Goal: Task Accomplishment & Management: Manage account settings

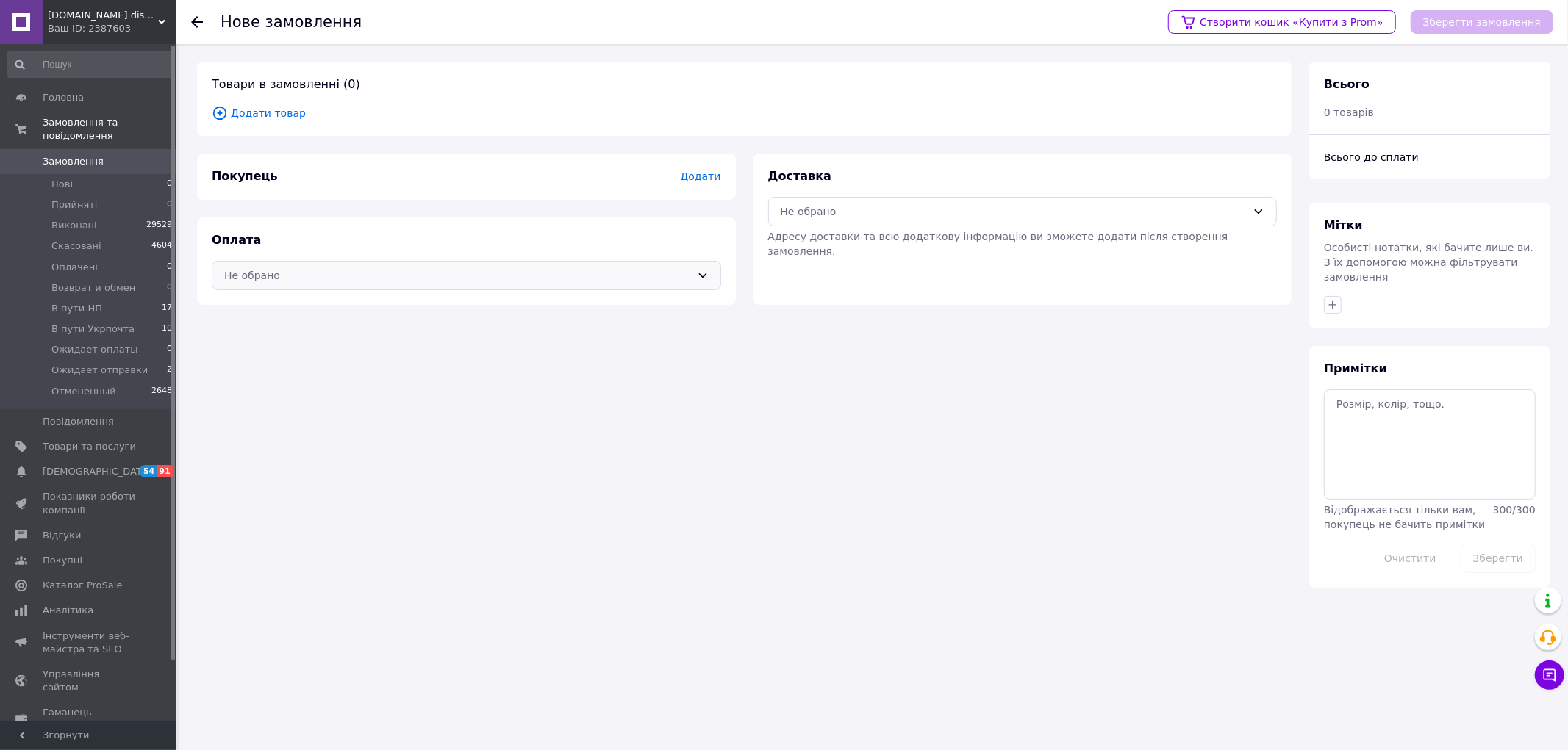
click at [273, 277] on div "Не обрано" at bounding box center [458, 276] width 466 height 16
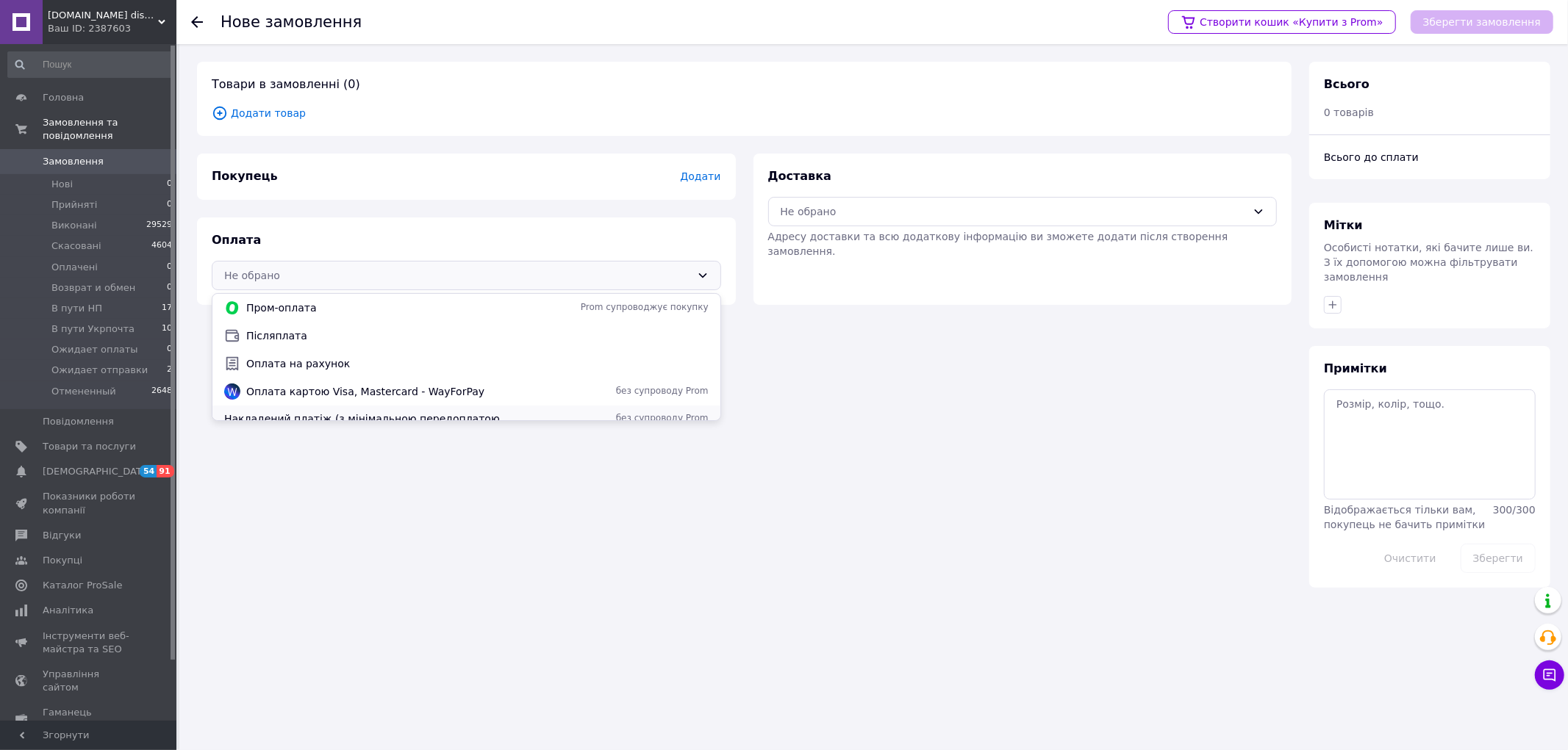
click at [302, 419] on span "Накладений платіж (з мінімальною передоплатою від 150грн)" at bounding box center [368, 418] width 288 height 15
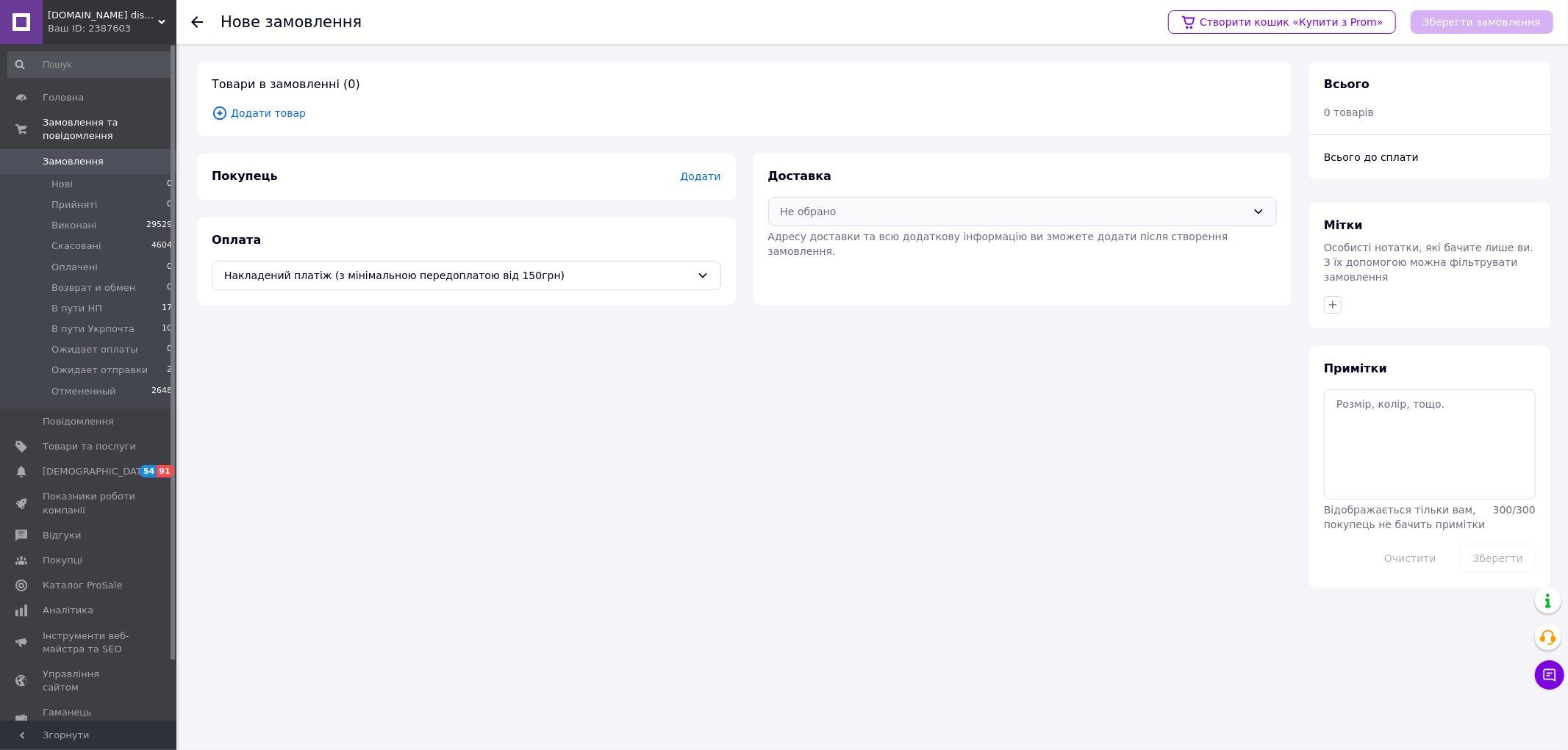
drag, startPoint x: 833, startPoint y: 213, endPoint x: 827, endPoint y: 223, distance: 11.7
click at [832, 213] on div "Не обрано" at bounding box center [1014, 212] width 466 height 16
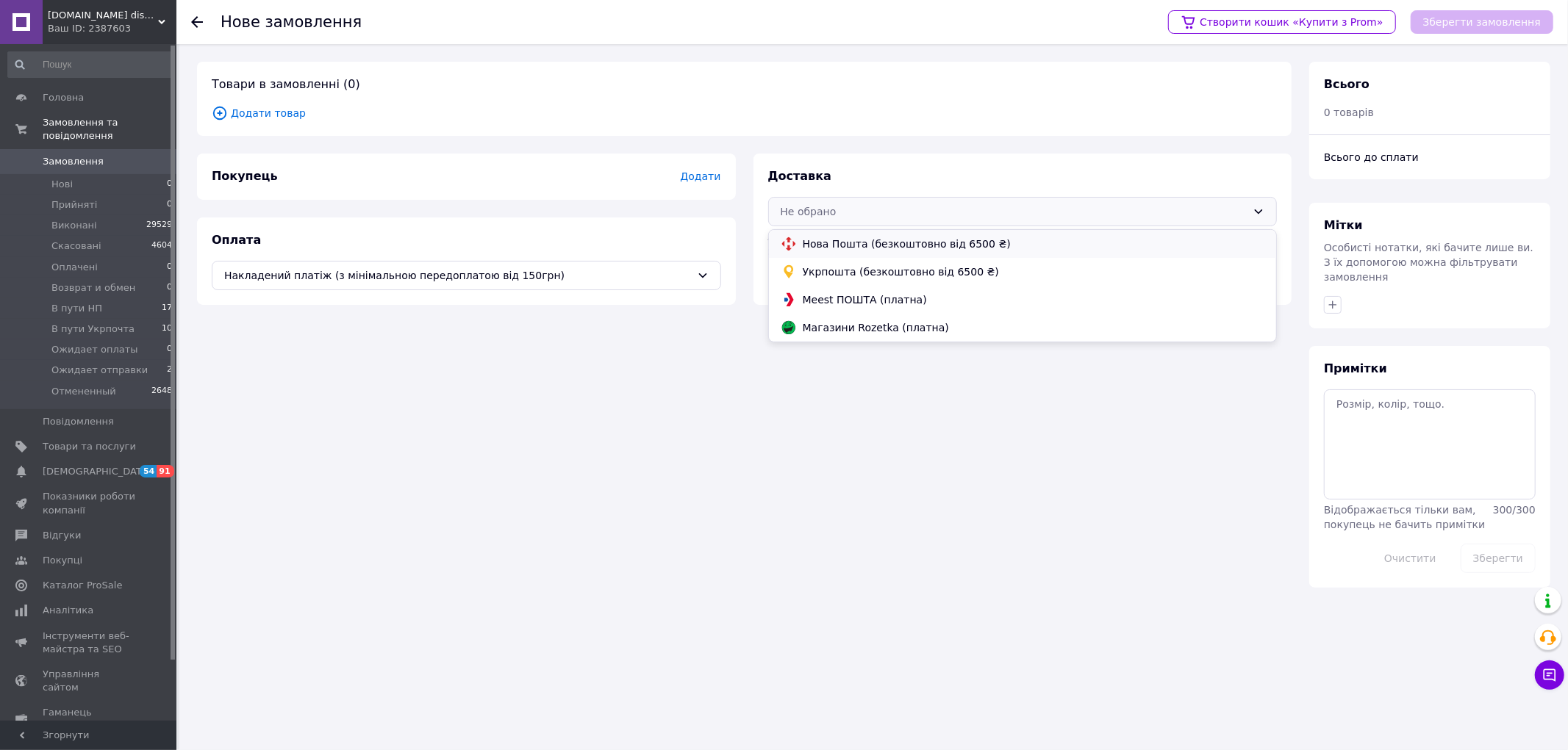
click at [816, 238] on span "Нова Пошта (безкоштовно від 6500 ₴)" at bounding box center [1033, 244] width 462 height 15
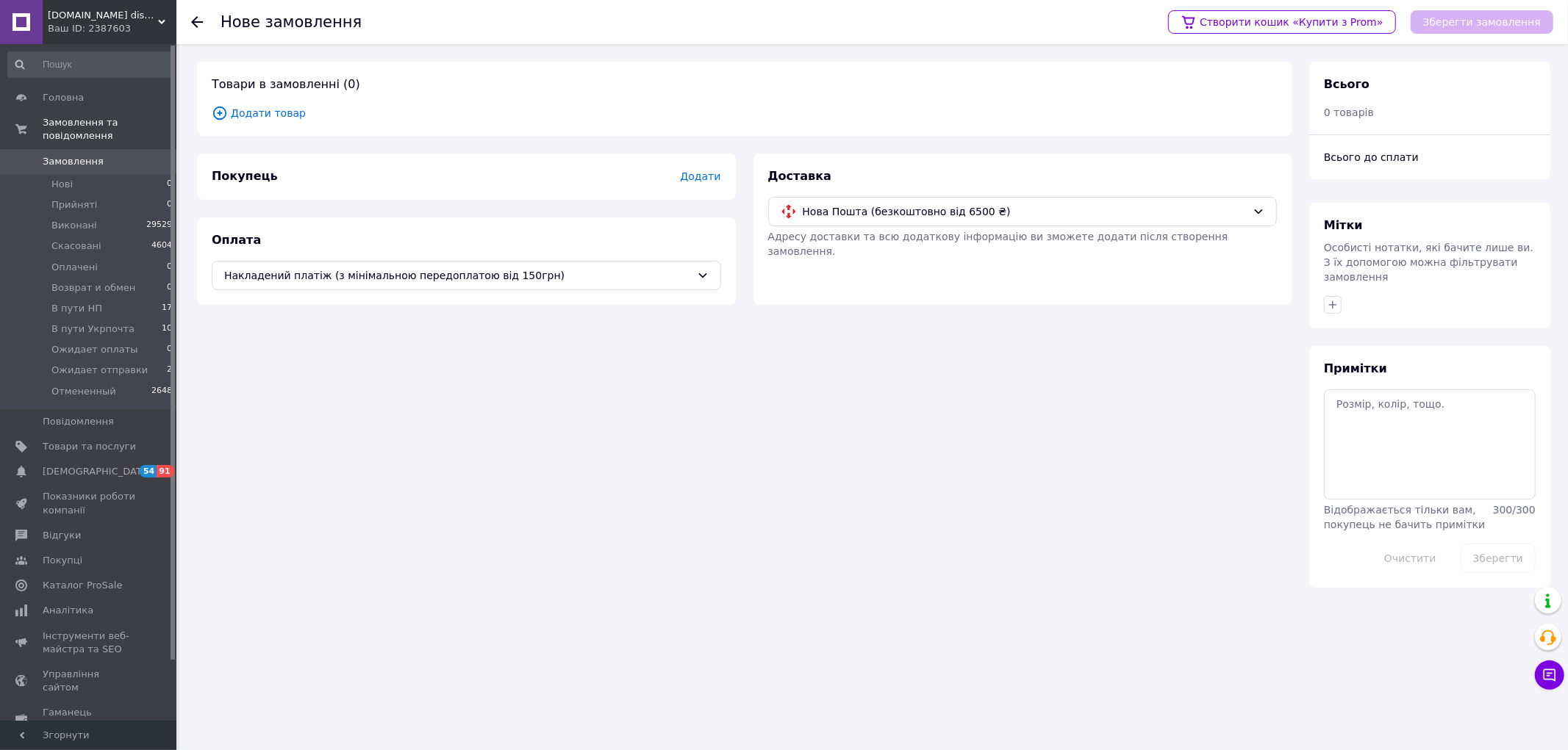
click at [701, 174] on span "Додати" at bounding box center [701, 176] width 41 height 12
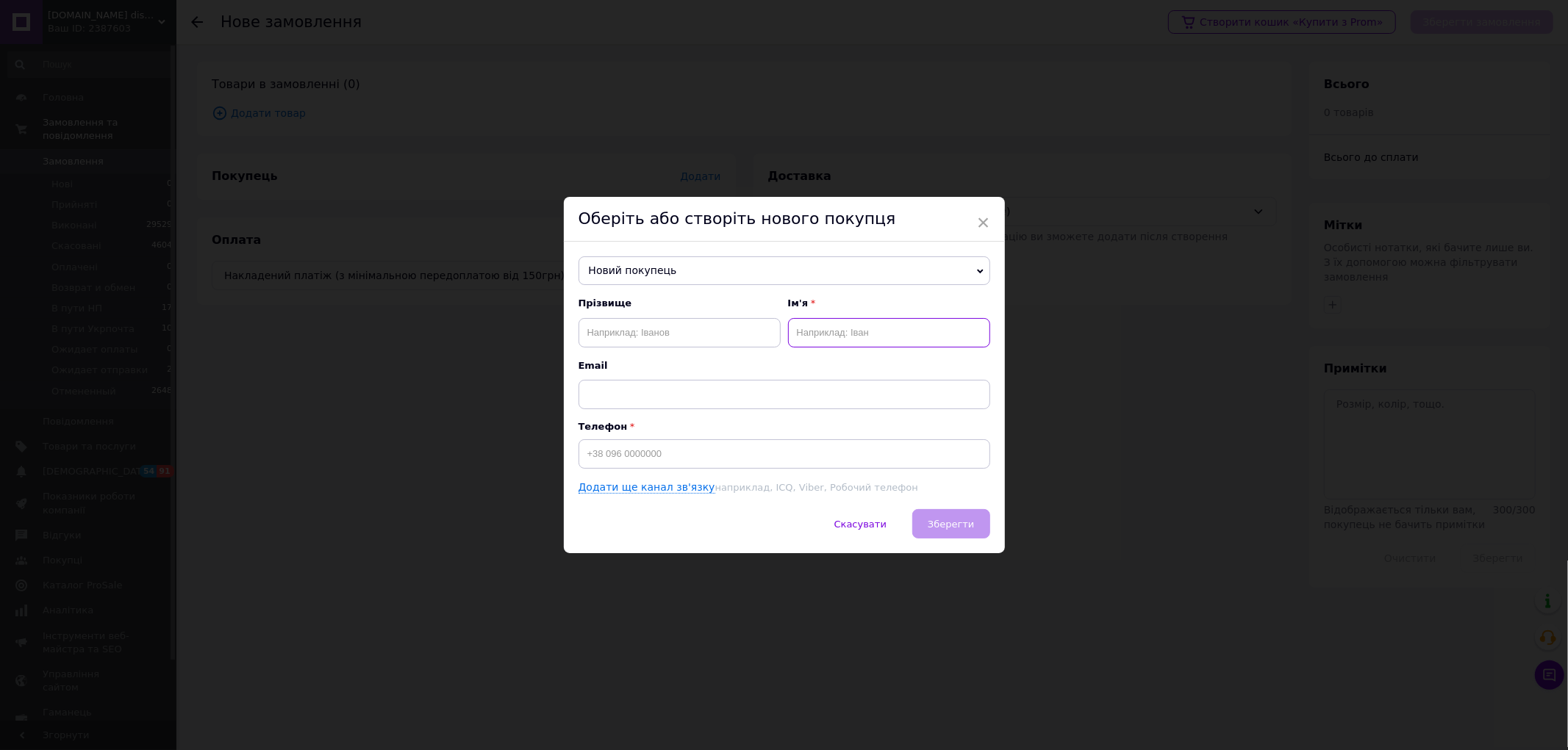
click at [827, 333] on input "text" at bounding box center [890, 332] width 202 height 29
type input "[PERSON_NAME]"
click at [745, 460] on input at bounding box center [784, 454] width 412 height 29
type input "[PHONE_NUMBER]"
click at [950, 522] on span "Зберегти" at bounding box center [951, 524] width 46 height 11
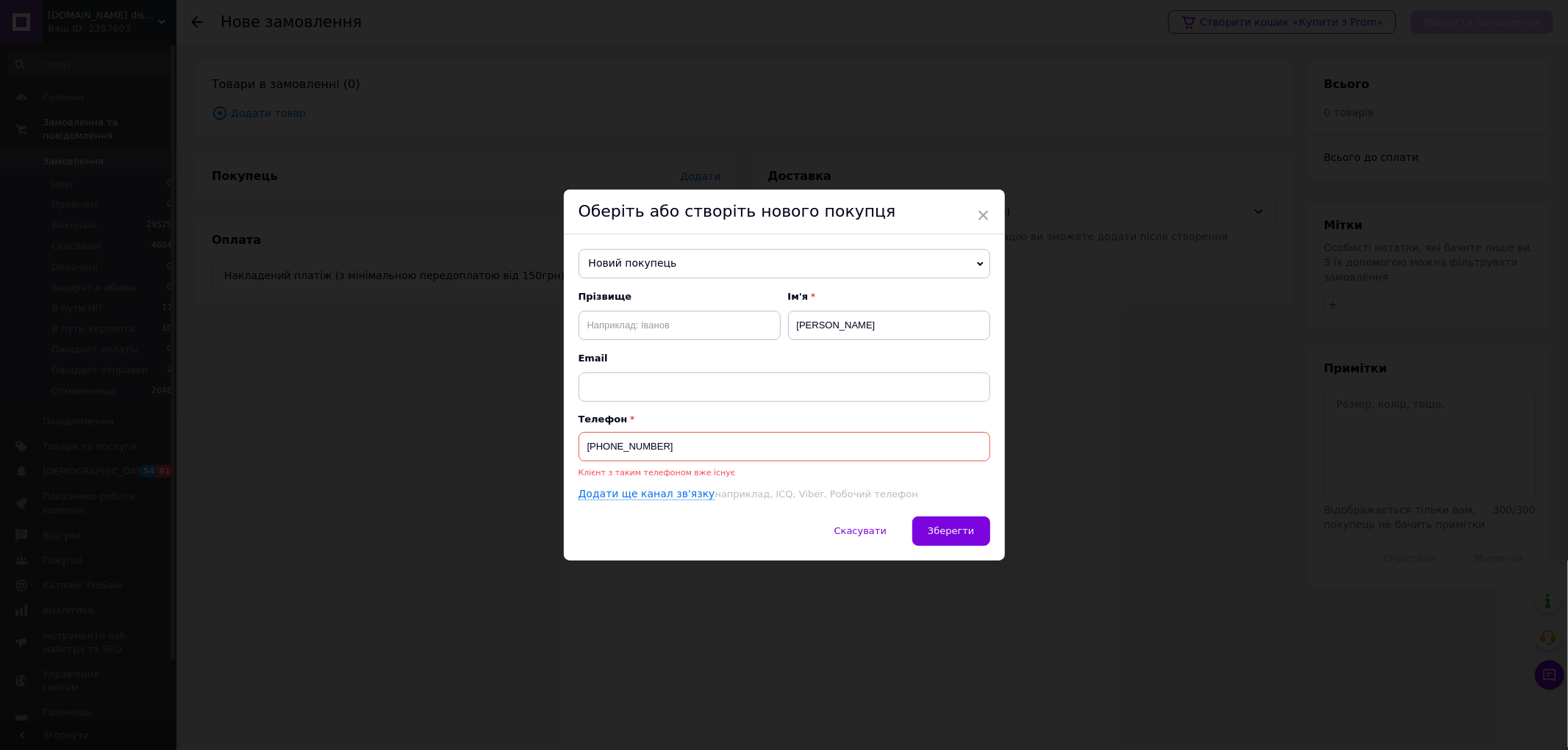
click at [731, 454] on input "[PHONE_NUMBER]" at bounding box center [784, 446] width 412 height 29
click at [655, 254] on span "Новий покупець" at bounding box center [784, 263] width 412 height 29
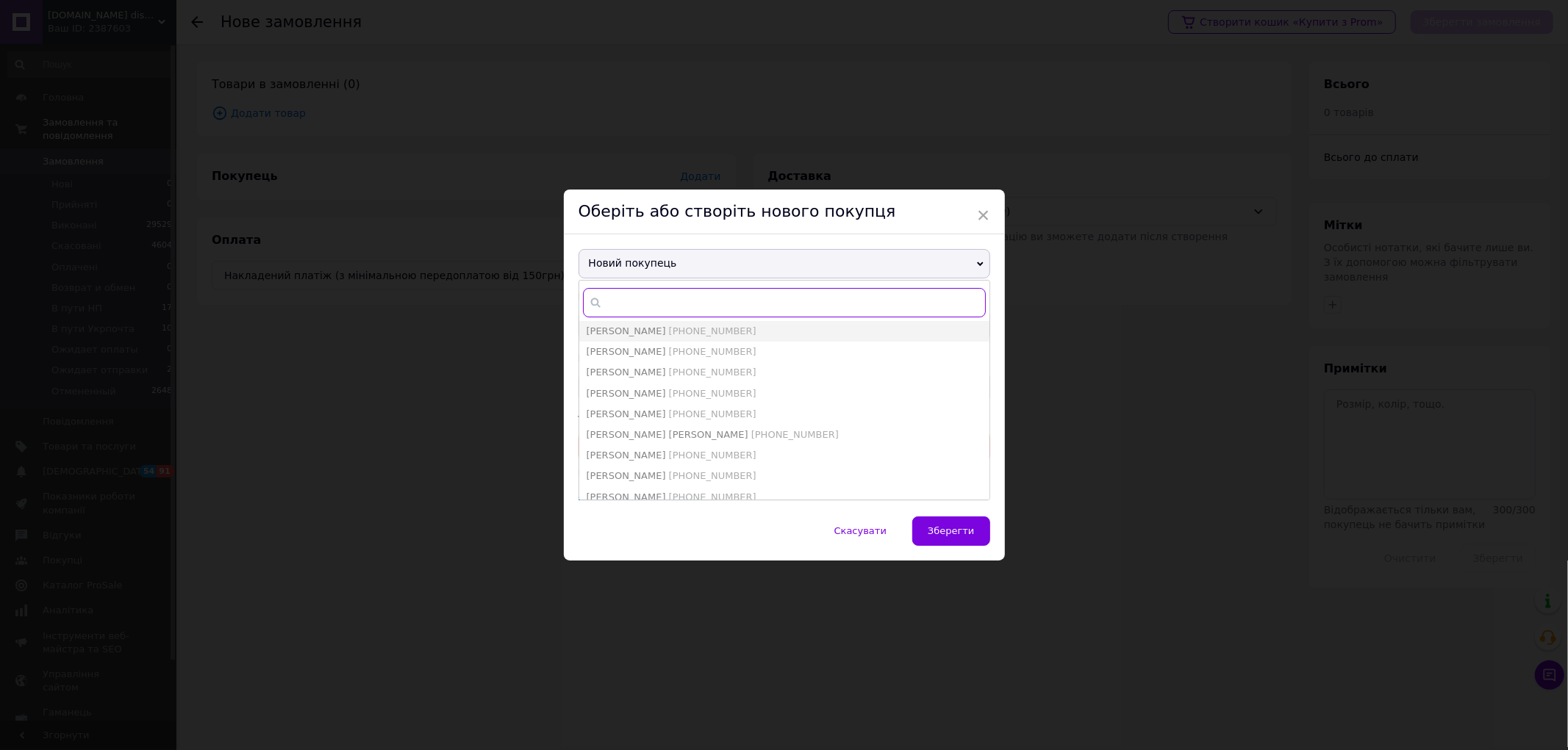
paste input "[PHONE_NUMBER]"
type input "[PHONE_NUMBER]"
click at [664, 348] on span "[PERSON_NAME]" at bounding box center [627, 351] width 80 height 11
type input "[PERSON_NAME]"
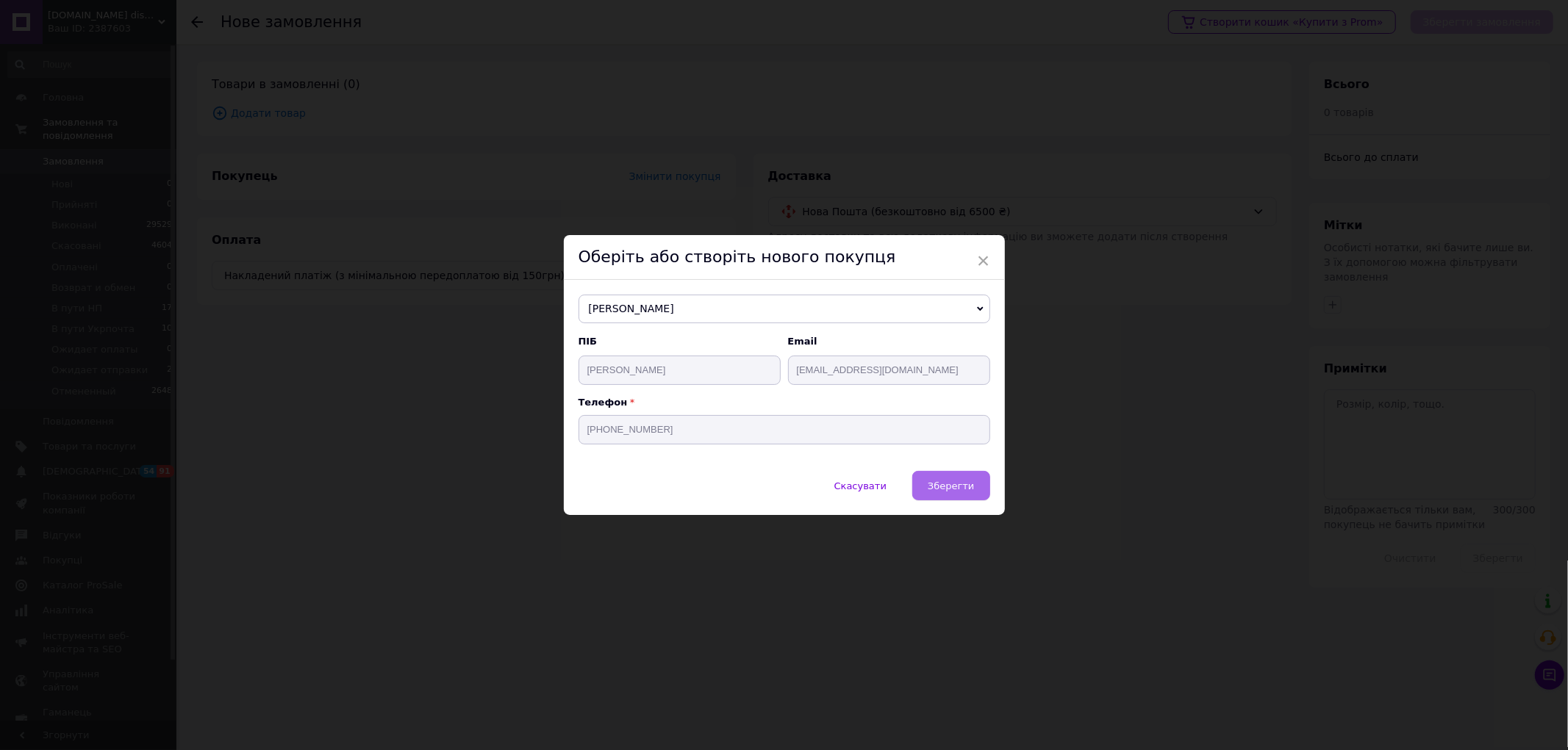
click at [943, 482] on span "Зберегти" at bounding box center [951, 486] width 46 height 11
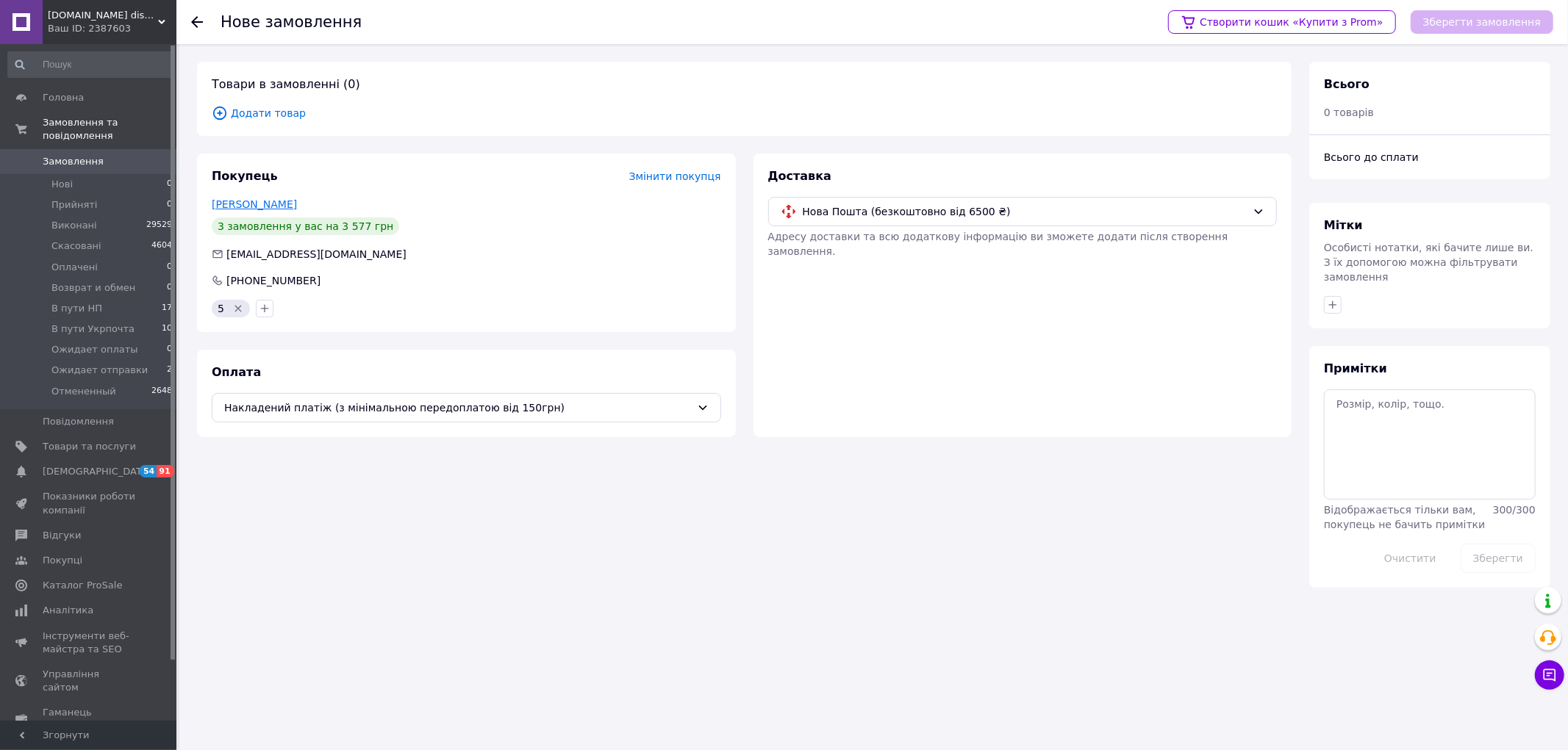
click at [278, 204] on link "[PERSON_NAME]" at bounding box center [255, 204] width 85 height 12
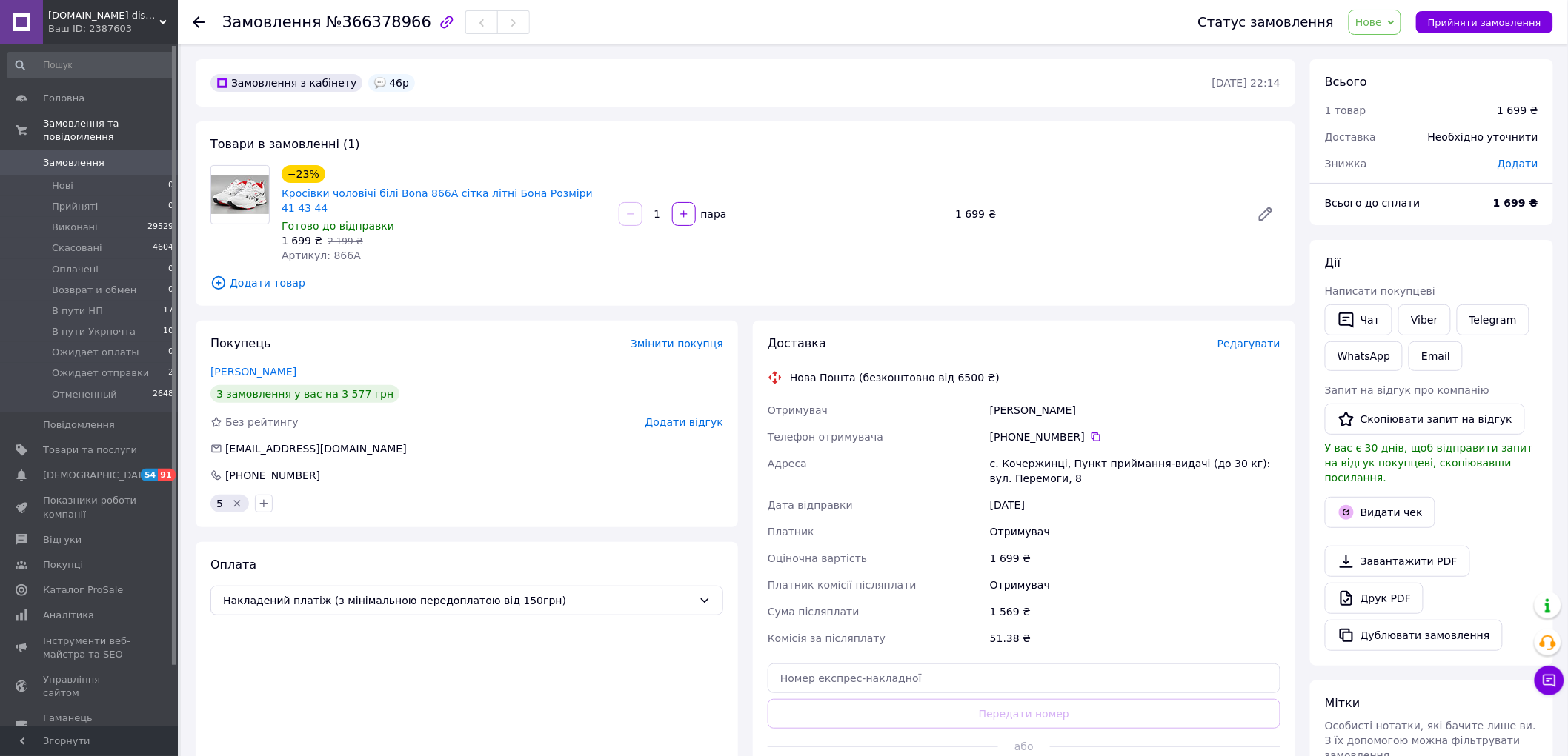
click at [275, 275] on span "Додати товар" at bounding box center [745, 283] width 1070 height 16
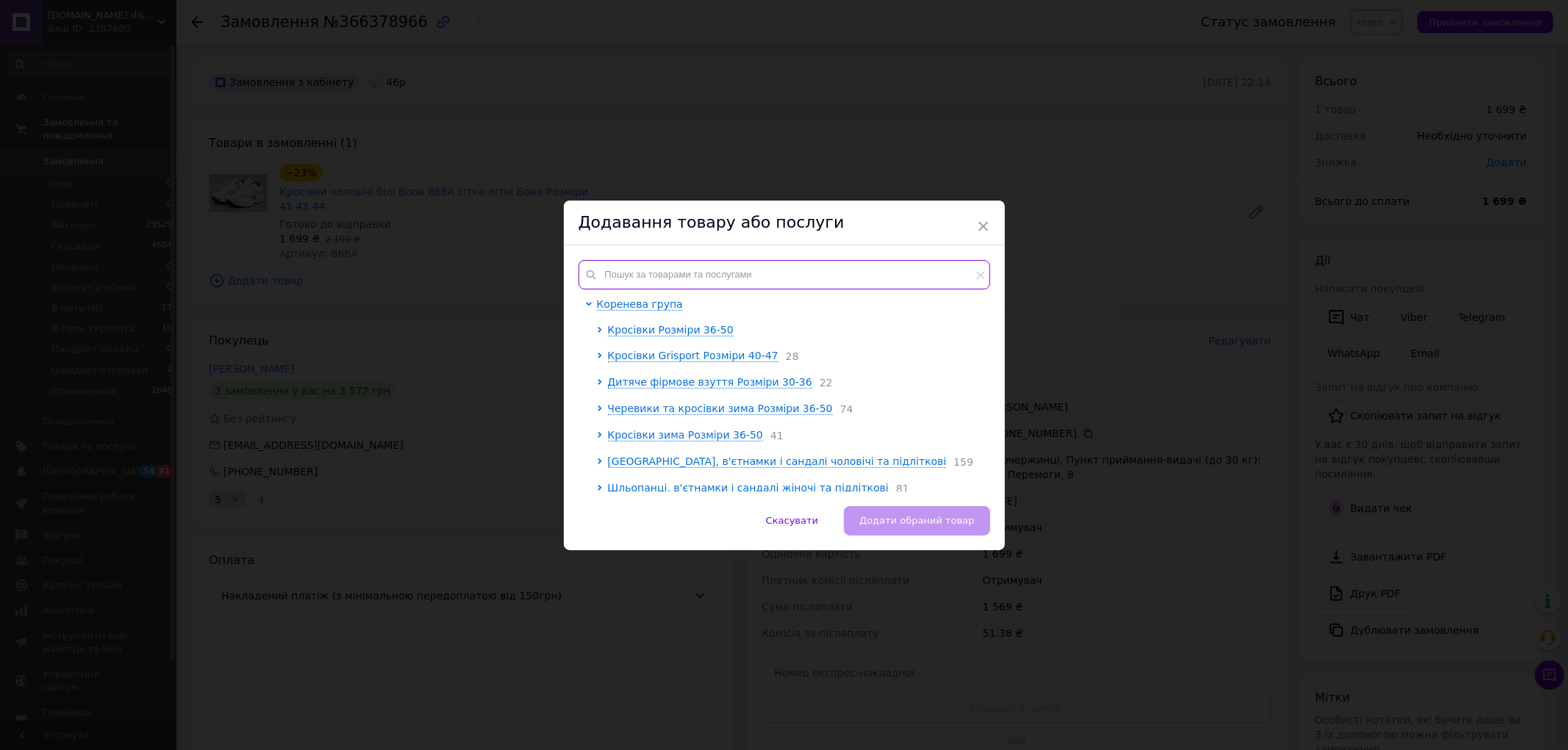
click at [637, 277] on input "text" at bounding box center [784, 274] width 412 height 29
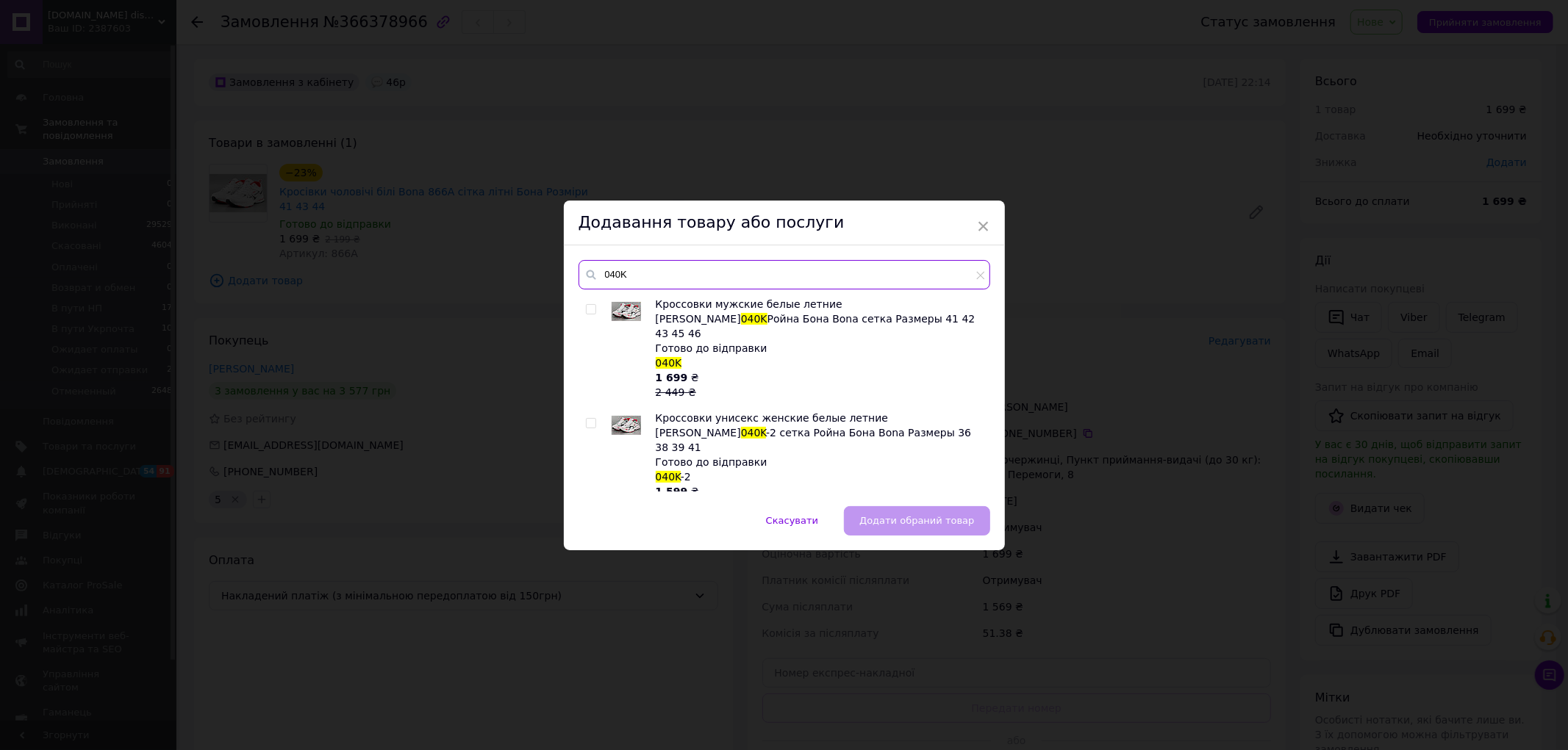
type input "040K"
click at [588, 306] on input "checkbox" at bounding box center [591, 309] width 10 height 10
checkbox input "true"
click at [883, 515] on span "Додати обраний товар" at bounding box center [916, 520] width 114 height 11
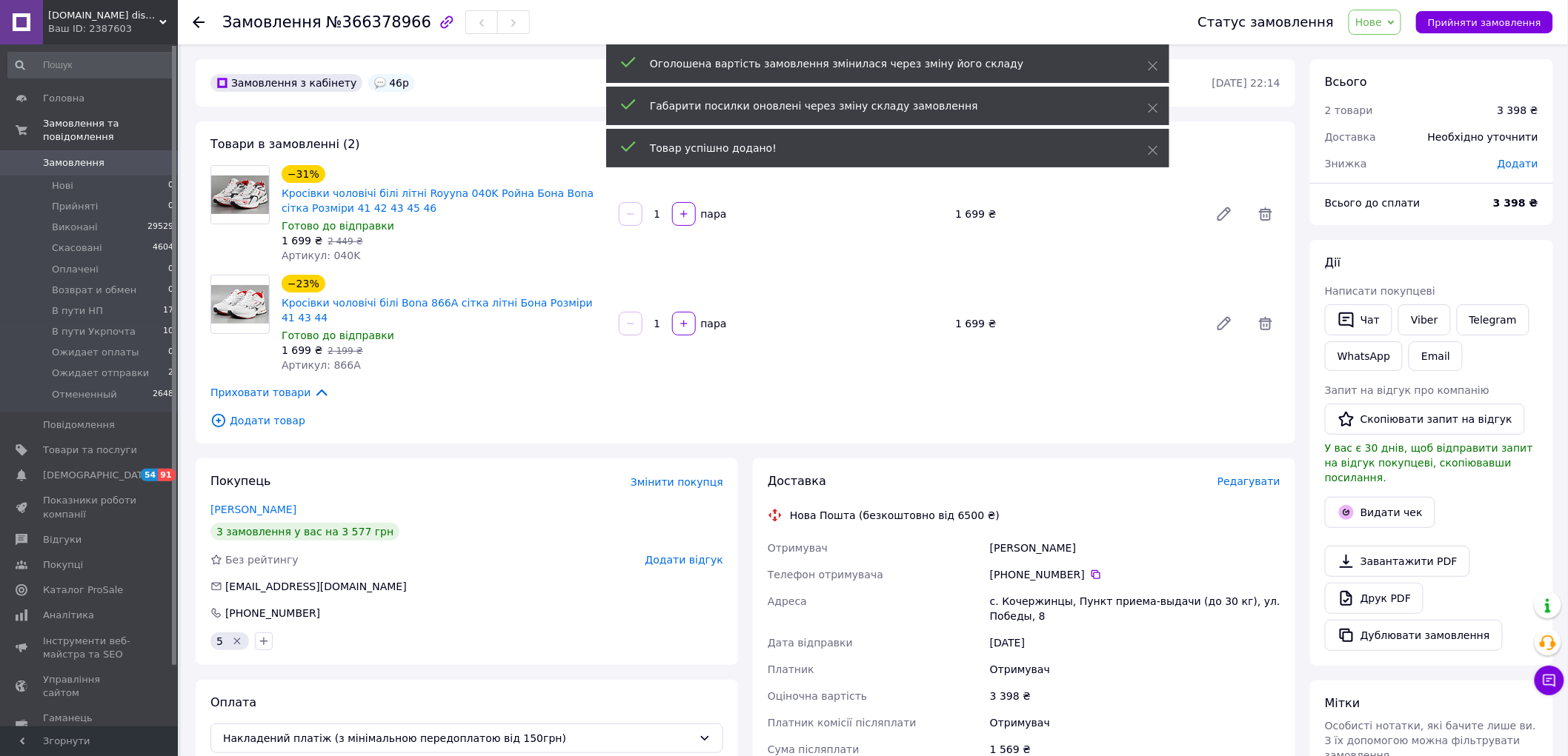
drag, startPoint x: 1270, startPoint y: 321, endPoint x: 1277, endPoint y: 393, distance: 72.3
click at [1268, 321] on icon at bounding box center [1266, 323] width 18 height 18
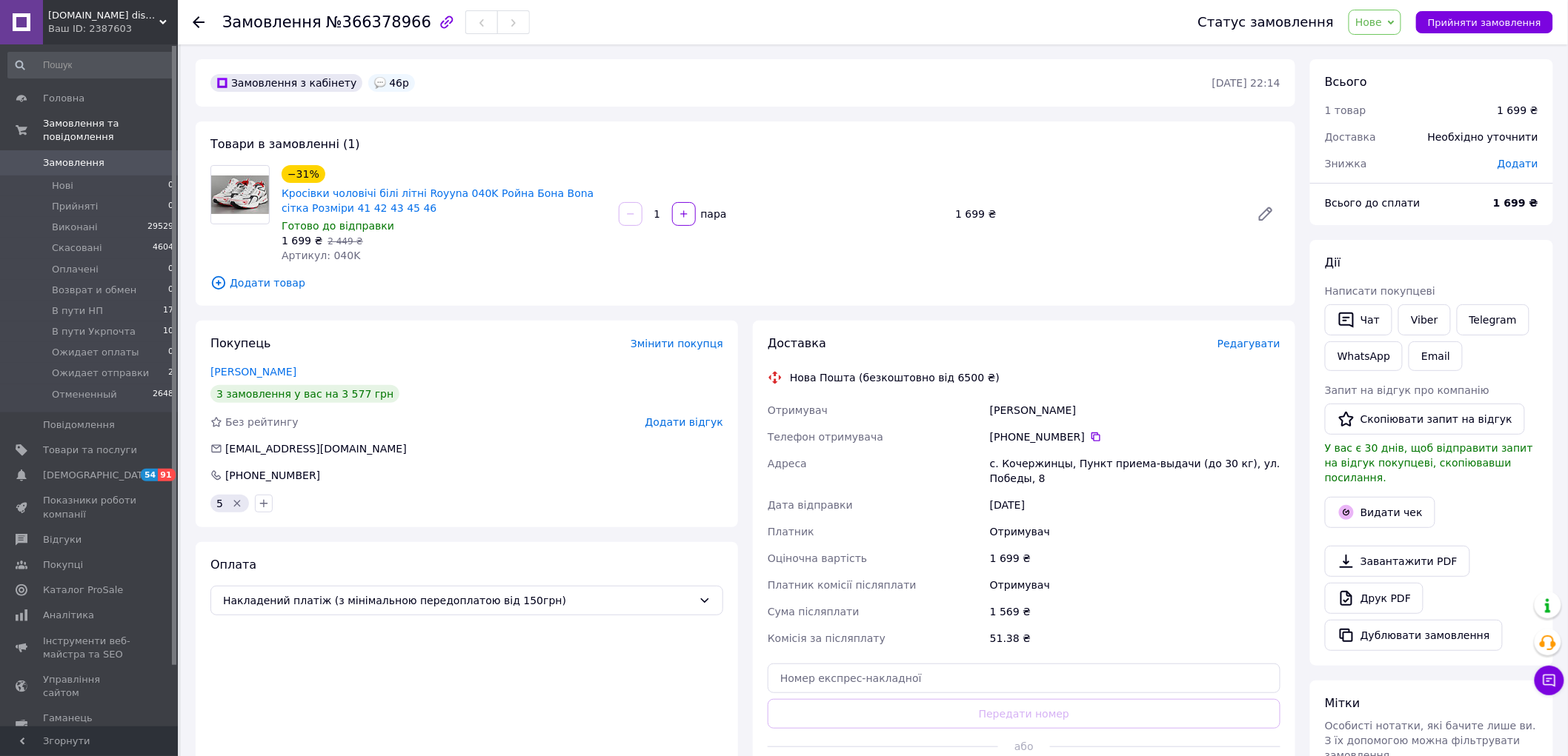
click at [433, 228] on div "Готово до відправки" at bounding box center [444, 226] width 325 height 15
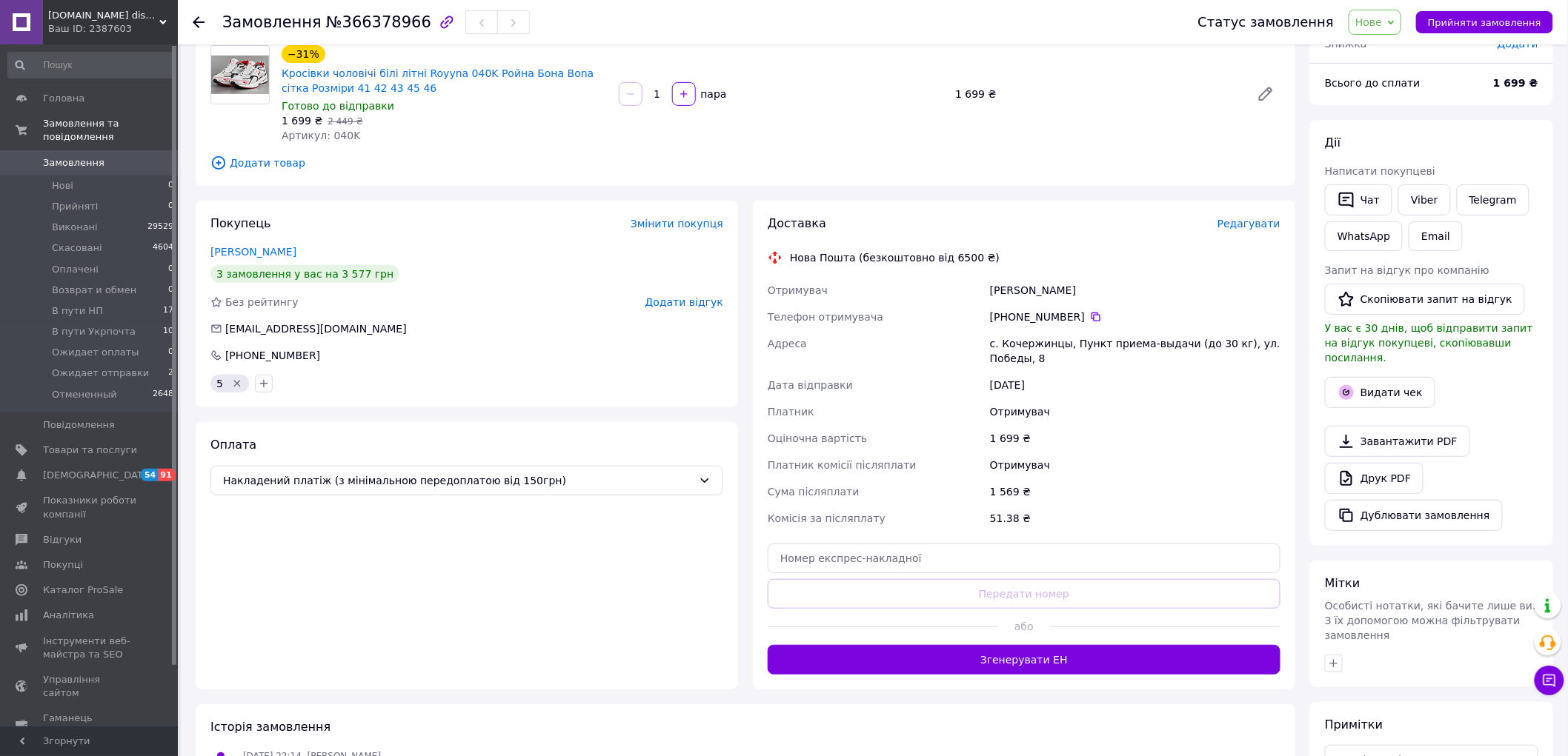
scroll to position [247, 0]
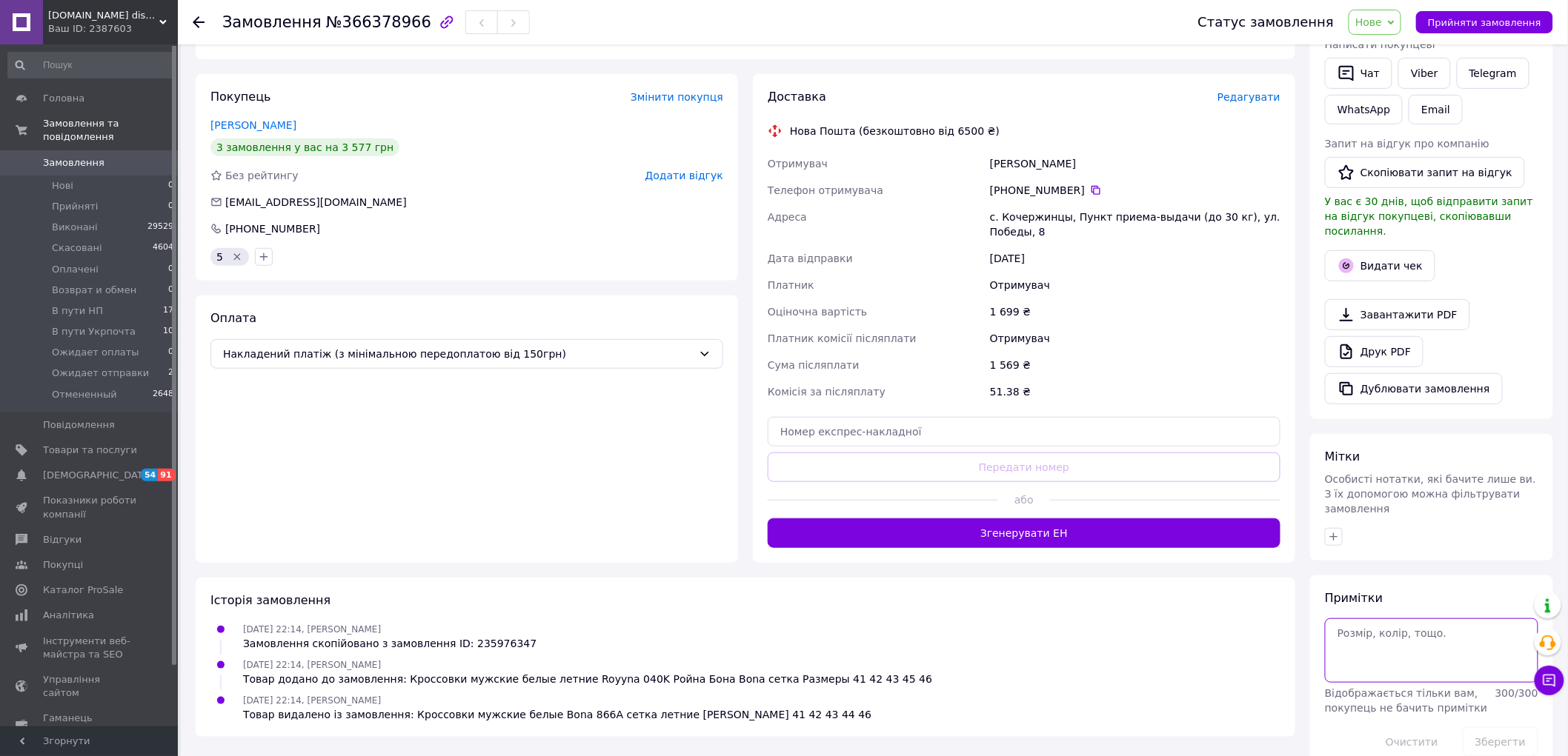
click at [1402, 618] on textarea at bounding box center [1431, 650] width 214 height 63
type textarea "46"
click at [1506, 727] on button "Зберегти" at bounding box center [1500, 742] width 76 height 29
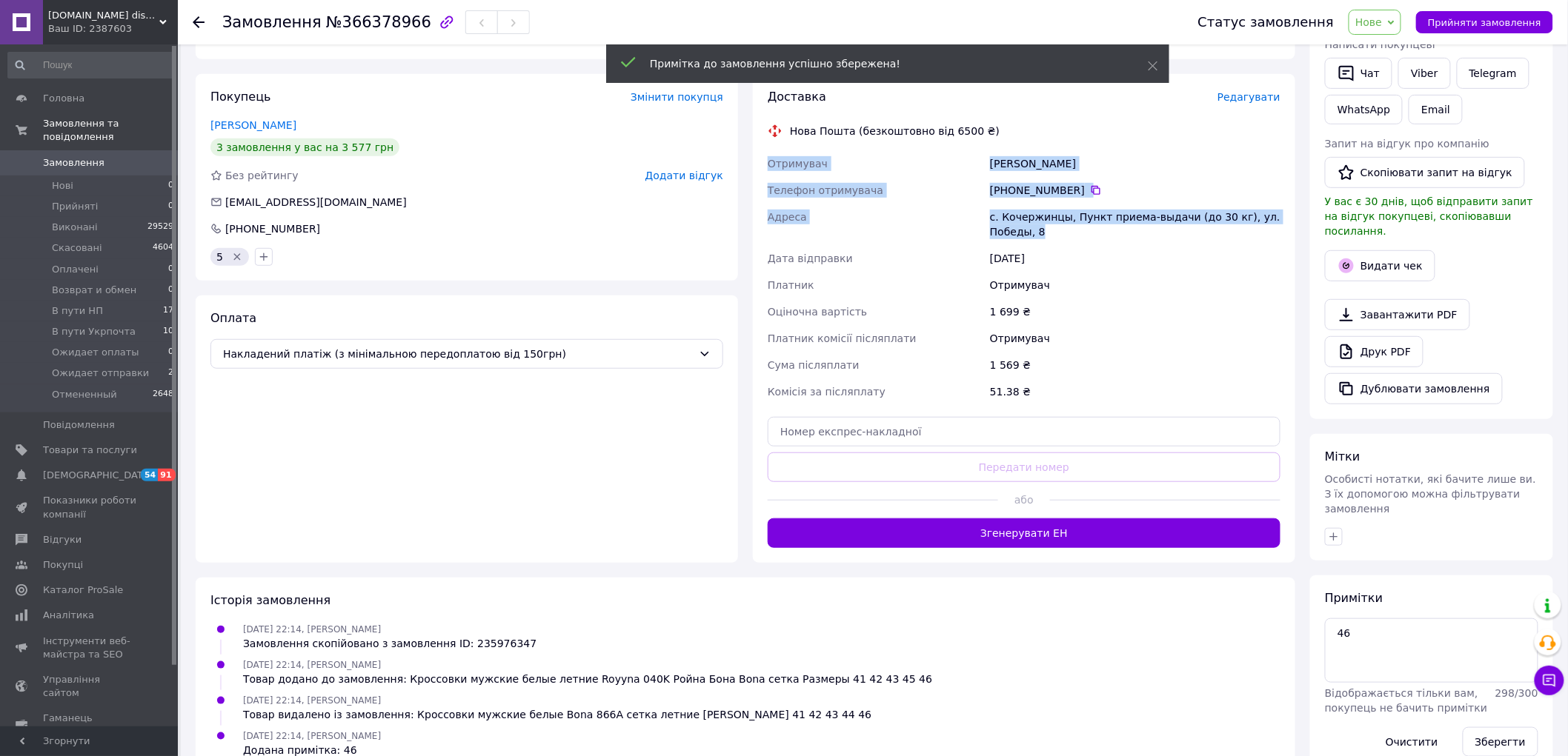
drag, startPoint x: 761, startPoint y: 161, endPoint x: 1066, endPoint y: 237, distance: 314.3
click at [1066, 237] on div "Доставка Редагувати Нова Пошта (безкоштовно від 6500 ₴) Отримувач Людмила Кузьм…" at bounding box center [1024, 318] width 543 height 489
copy div "Отримувач Людмила Кузьменко Телефон отримувача +380 67 993 40 50   Адреса с. Ко…"
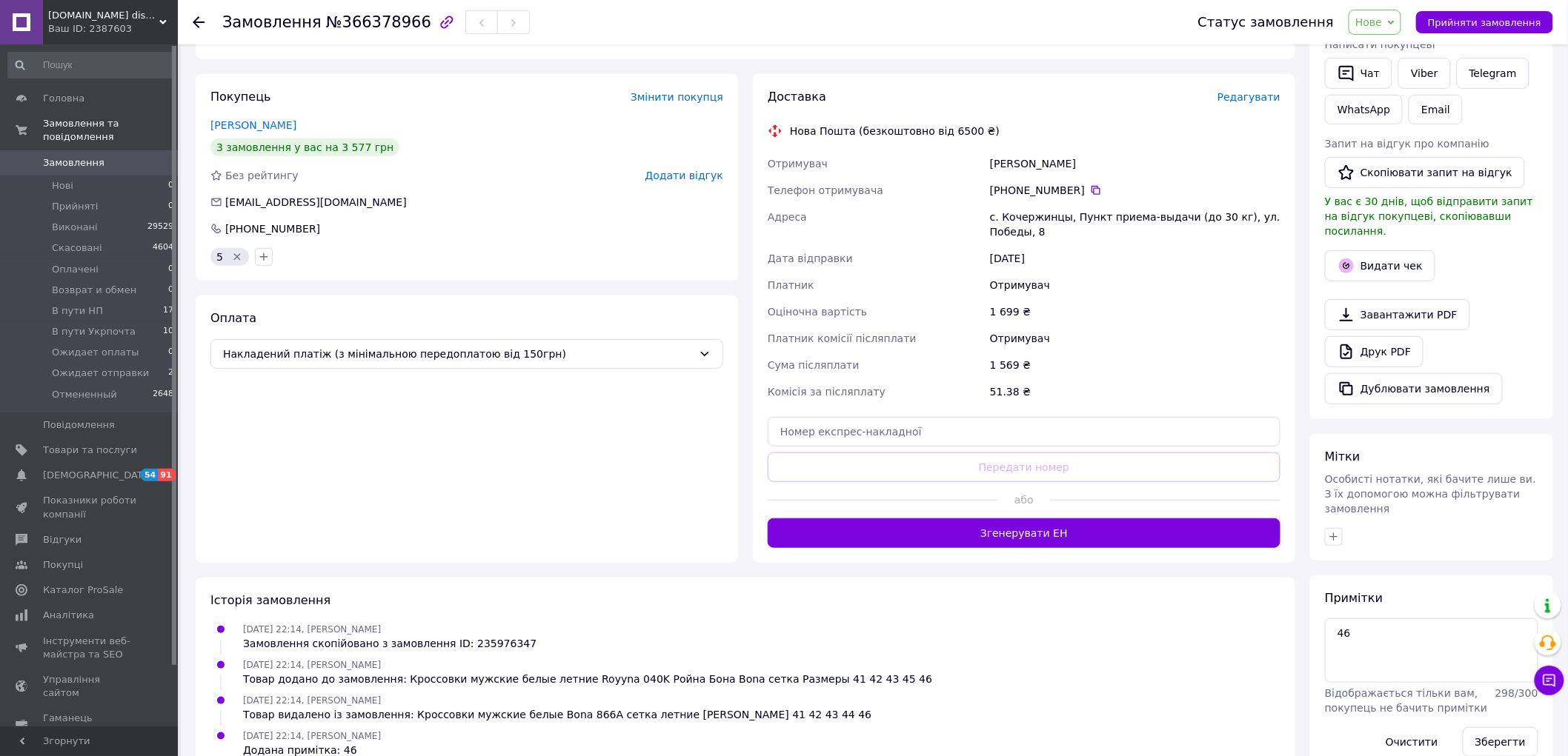
drag, startPoint x: 550, startPoint y: 513, endPoint x: 908, endPoint y: 283, distance: 425.5
click at [552, 511] on div "Оплата Накладений платіж (з мінімальною передоплатою від 150грн)" at bounding box center [467, 429] width 543 height 267
click at [1496, 24] on span "Прийняти замовлення" at bounding box center [1484, 22] width 114 height 11
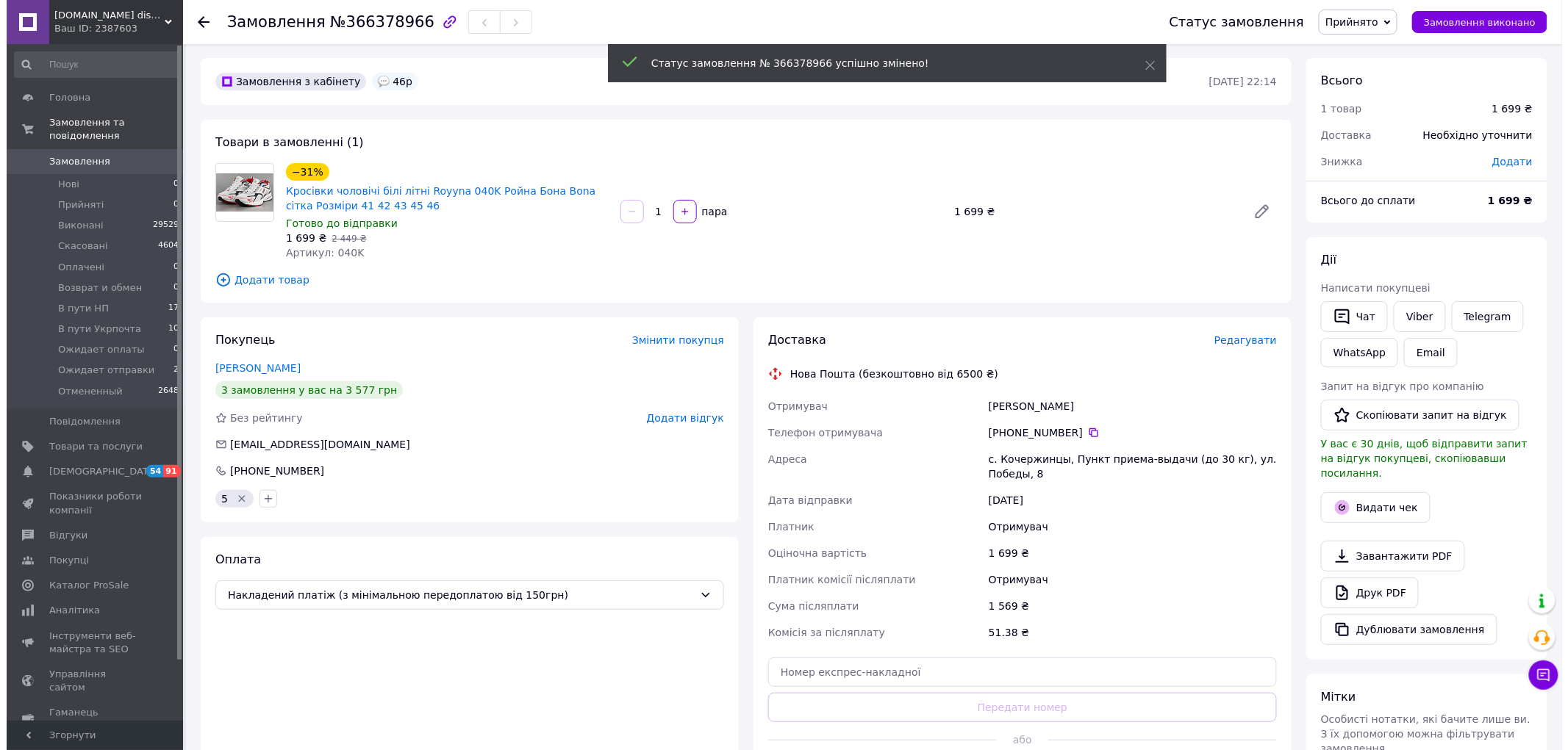
scroll to position [0, 0]
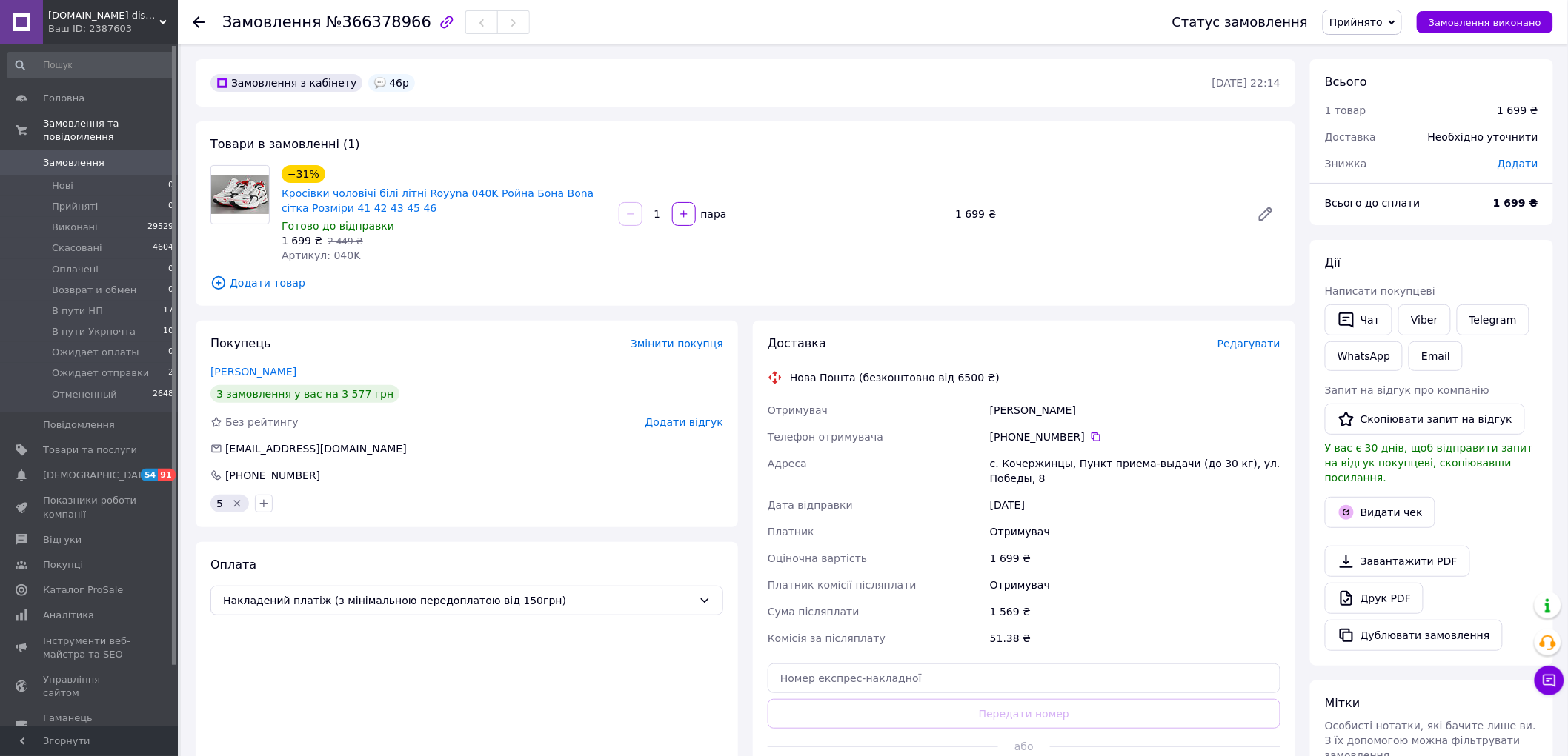
click at [347, 682] on div "Оплата Накладений платіж (з мінімальною передоплатою від 150грн)" at bounding box center [467, 676] width 543 height 267
click at [1249, 346] on span "Редагувати" at bounding box center [1249, 343] width 63 height 12
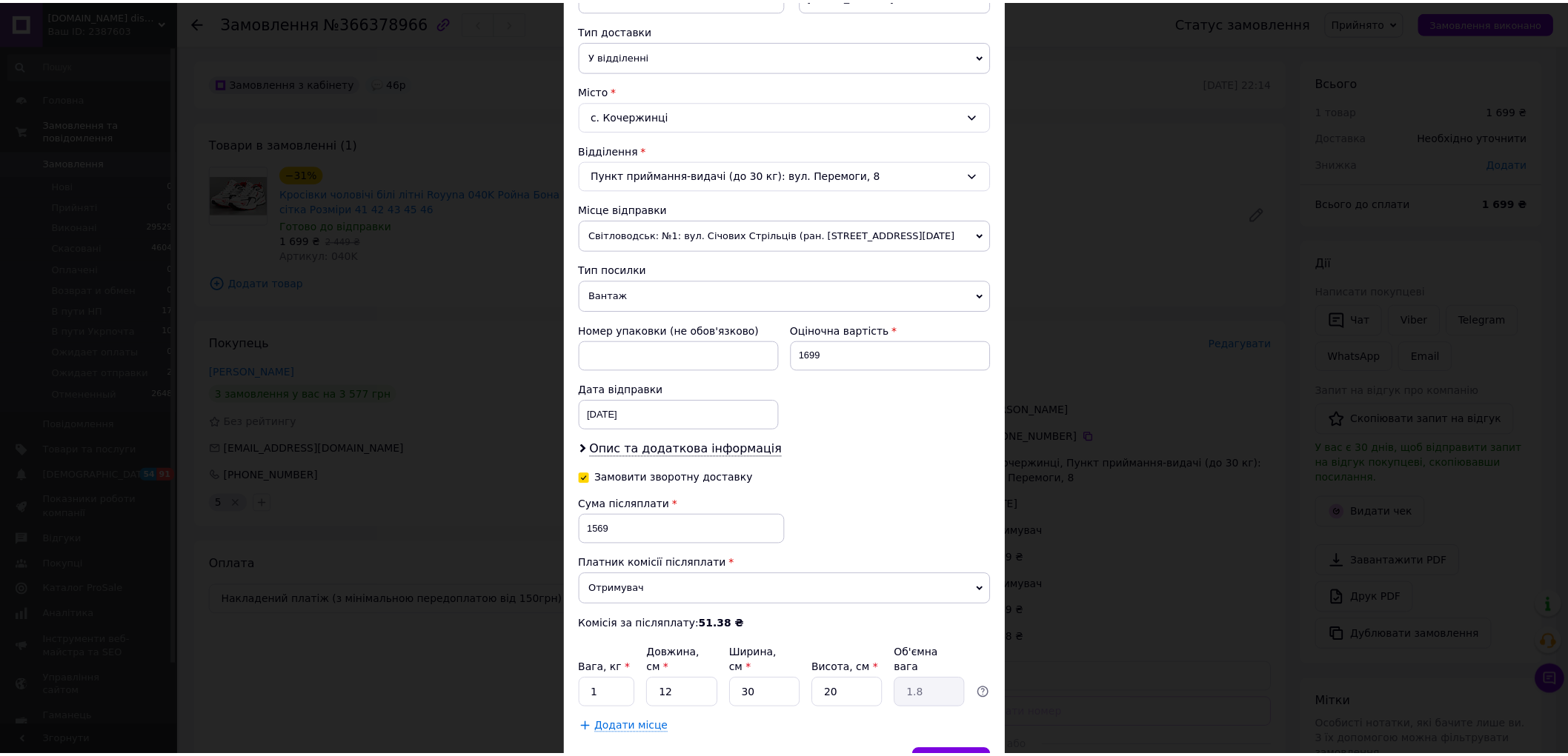
scroll to position [329, 0]
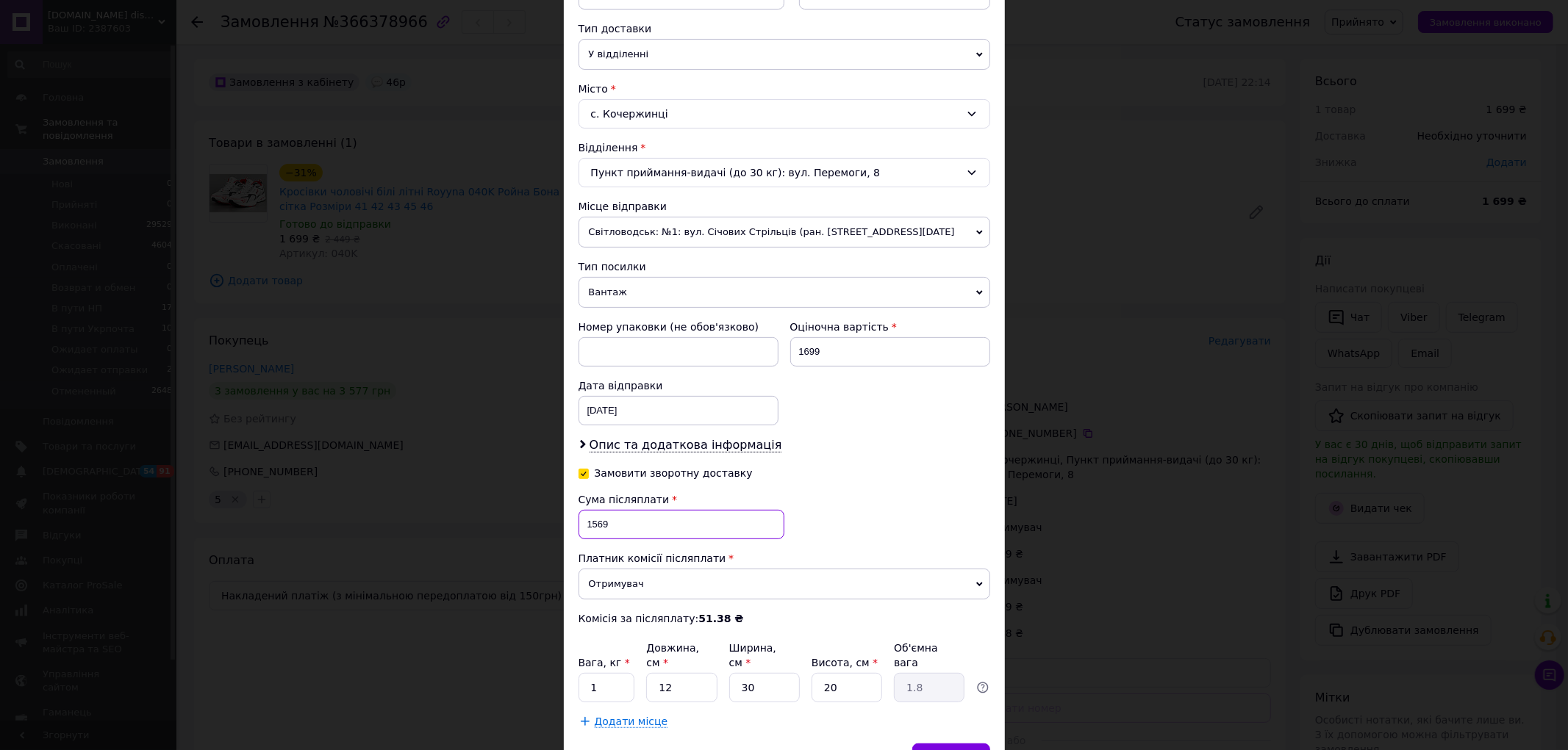
click at [631, 531] on input "1569" at bounding box center [681, 524] width 206 height 29
type input "1549"
click at [617, 418] on div "10.04.2023 < 2023 > < Апрель > Пн Вт Ср Чт Пт Сб Вс 27 28 29 30 31 1 2 3 4 5 6 …" at bounding box center [678, 410] width 200 height 29
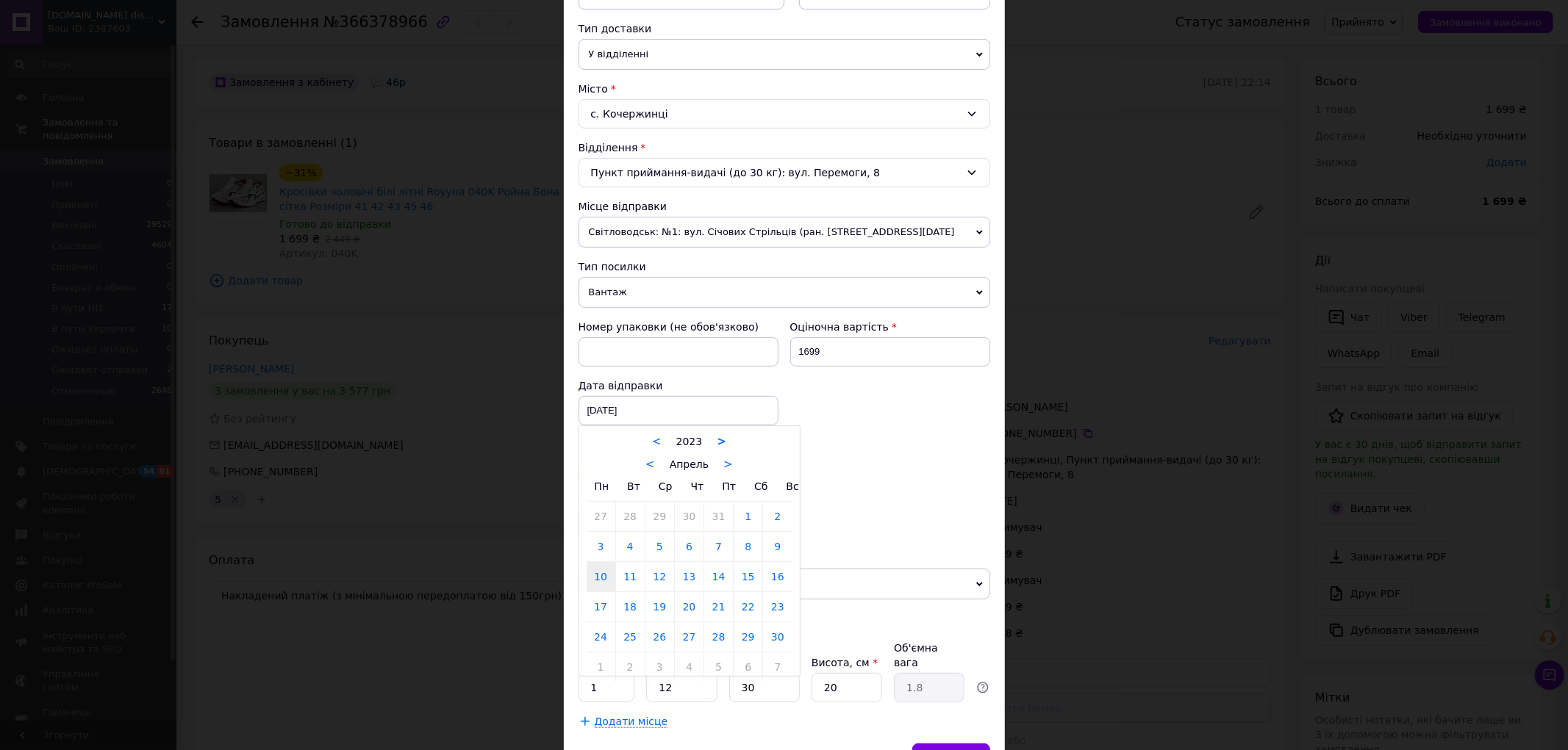
click at [713, 447] on div "< 2023 >" at bounding box center [690, 441] width 206 height 15
click at [717, 446] on link ">" at bounding box center [721, 441] width 10 height 13
click at [717, 445] on link ">" at bounding box center [721, 441] width 10 height 13
click at [724, 467] on link ">" at bounding box center [728, 464] width 10 height 13
click at [724, 467] on div "< Май >" at bounding box center [690, 464] width 206 height 15
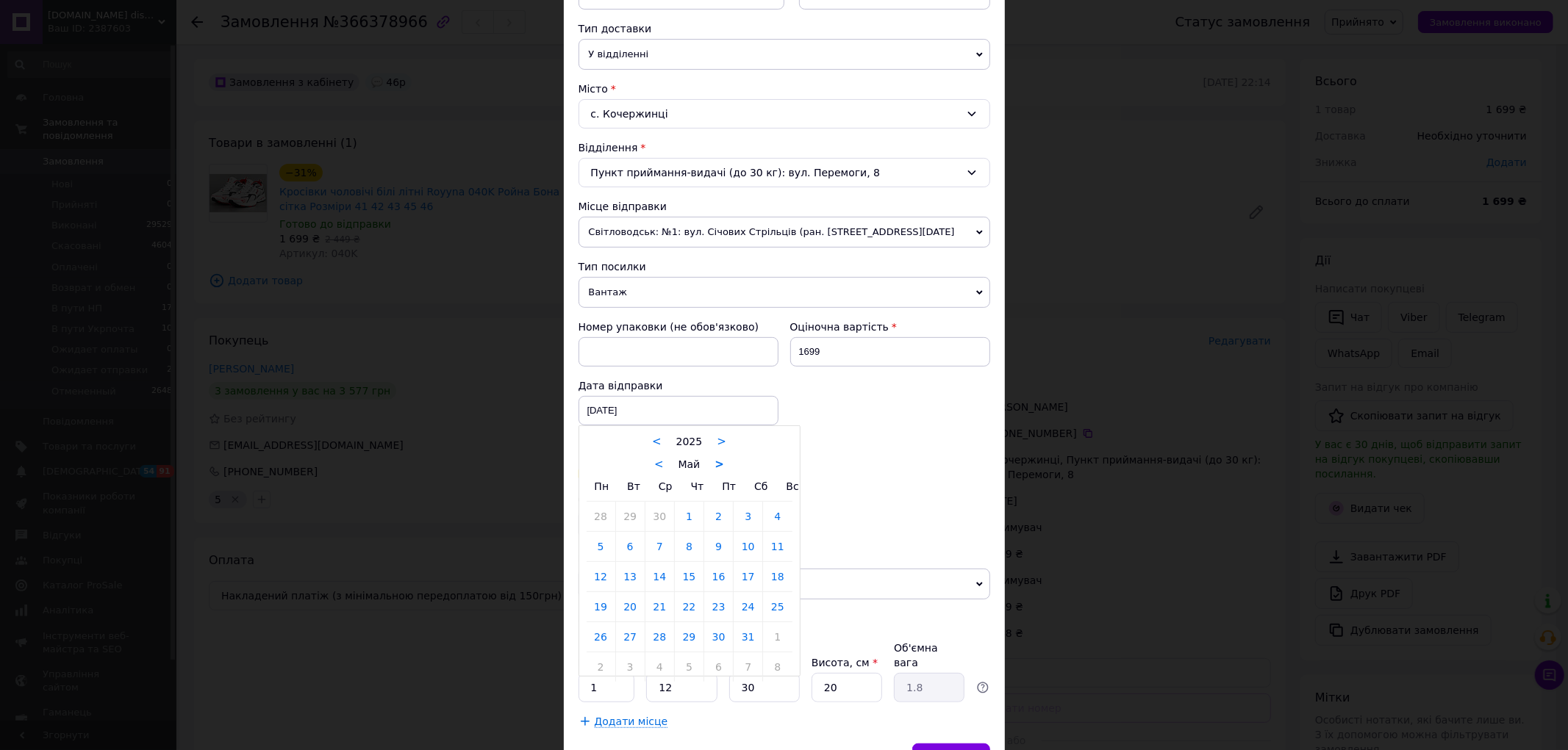
click at [716, 468] on link ">" at bounding box center [719, 464] width 10 height 13
click at [718, 468] on link ">" at bounding box center [723, 464] width 10 height 13
click at [719, 468] on link ">" at bounding box center [723, 464] width 10 height 13
click at [722, 468] on link ">" at bounding box center [726, 464] width 10 height 13
click at [729, 468] on link ">" at bounding box center [733, 464] width 10 height 13
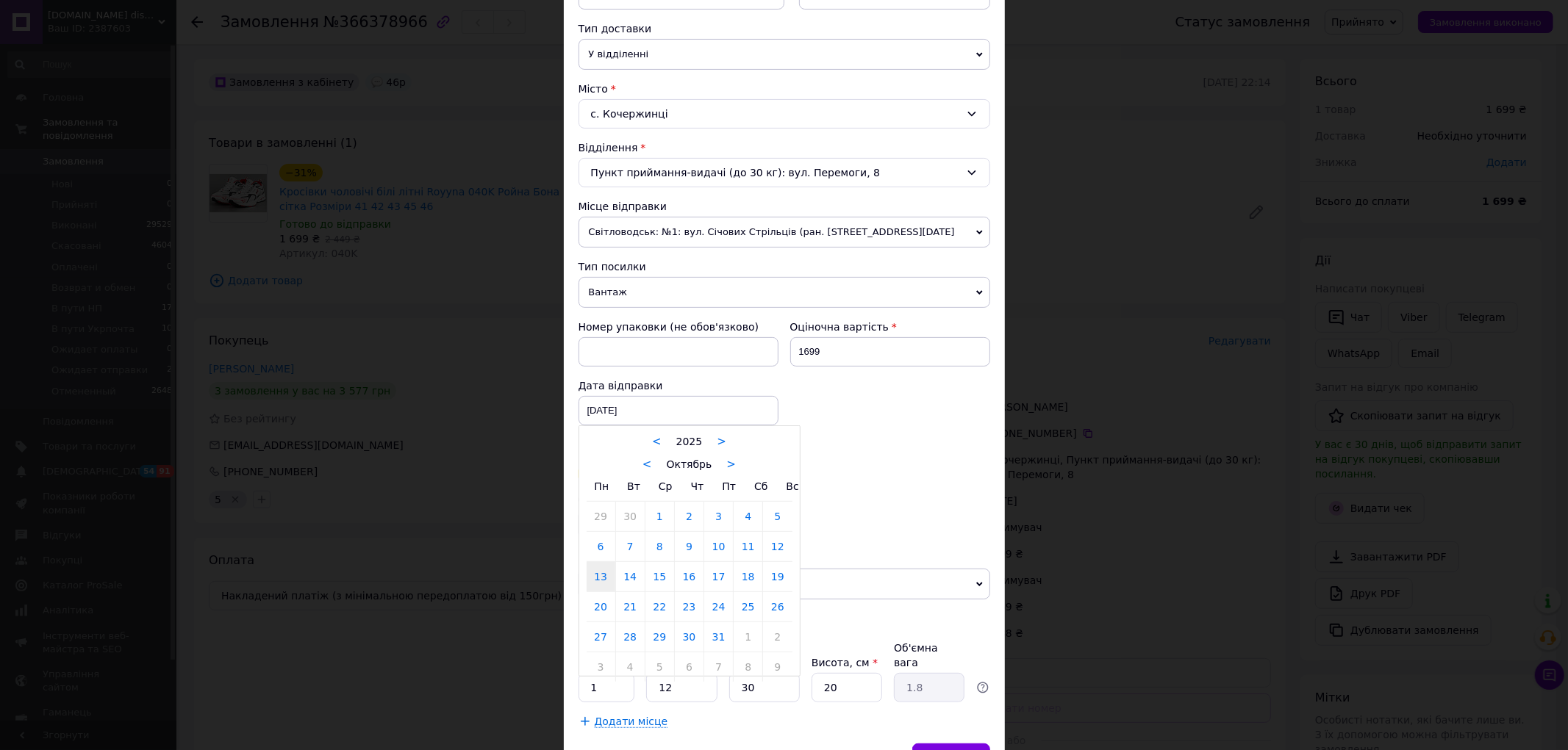
click at [596, 579] on link "13" at bounding box center [601, 576] width 28 height 29
type input "13.10.2025"
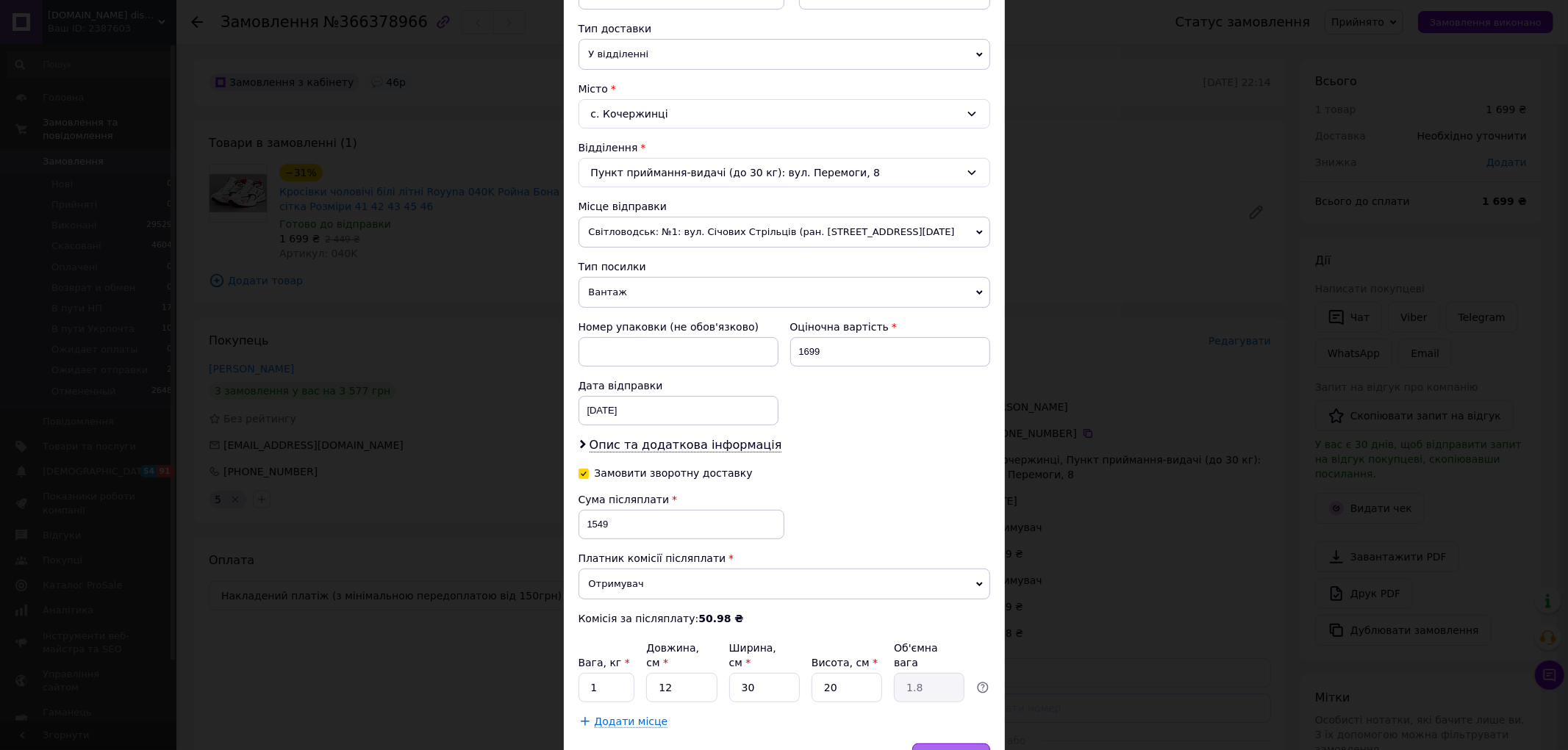
click at [954, 744] on div "Зберегти" at bounding box center [951, 758] width 77 height 29
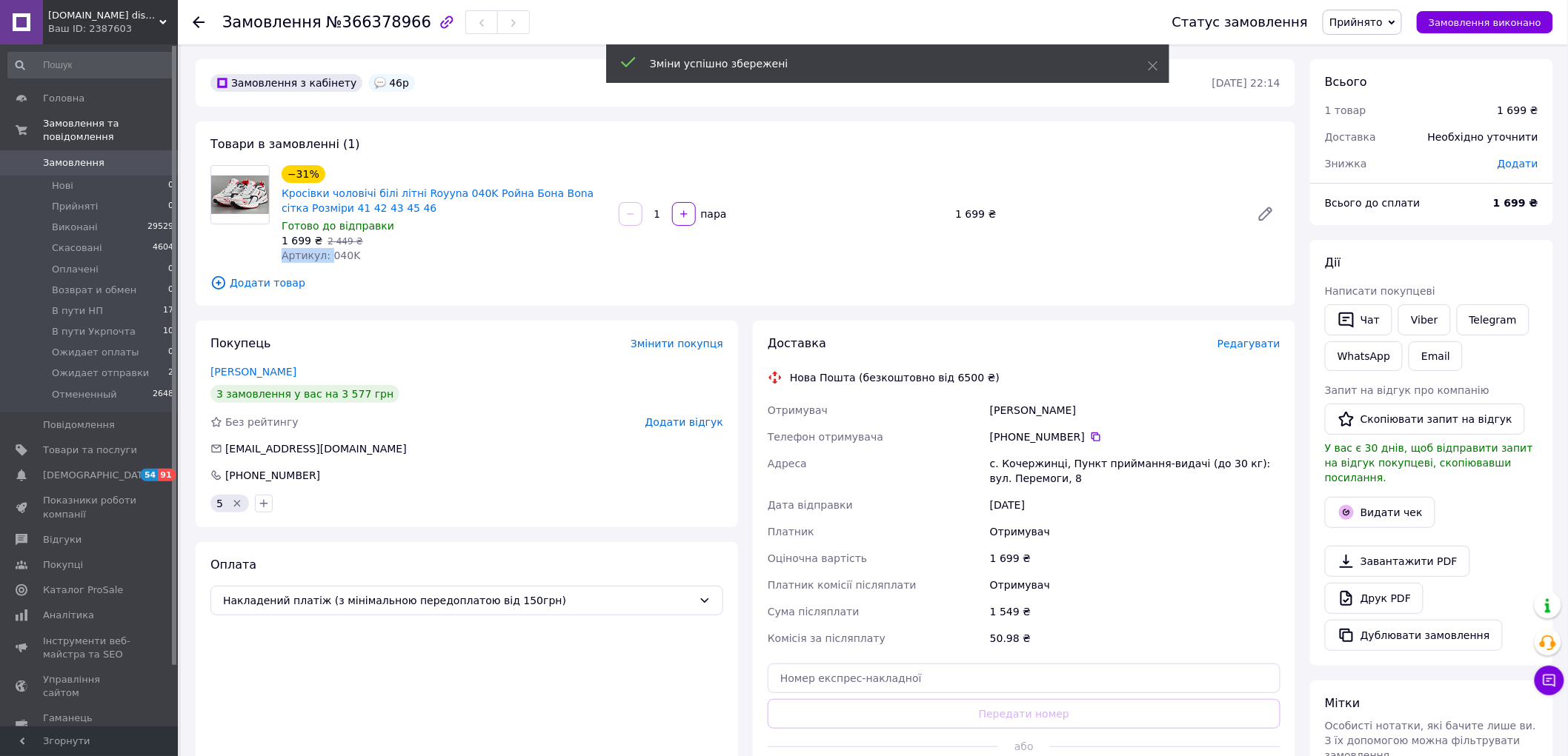
drag, startPoint x: 325, startPoint y: 256, endPoint x: 420, endPoint y: 245, distance: 95.6
click at [420, 245] on div "−31% Кросівки чоловічі білі літні Royyna 040K Ройна Бона Bona сітка Розміри 41 …" at bounding box center [443, 214] width 337 height 104
copy div "2 449 ₴ Артикул:"
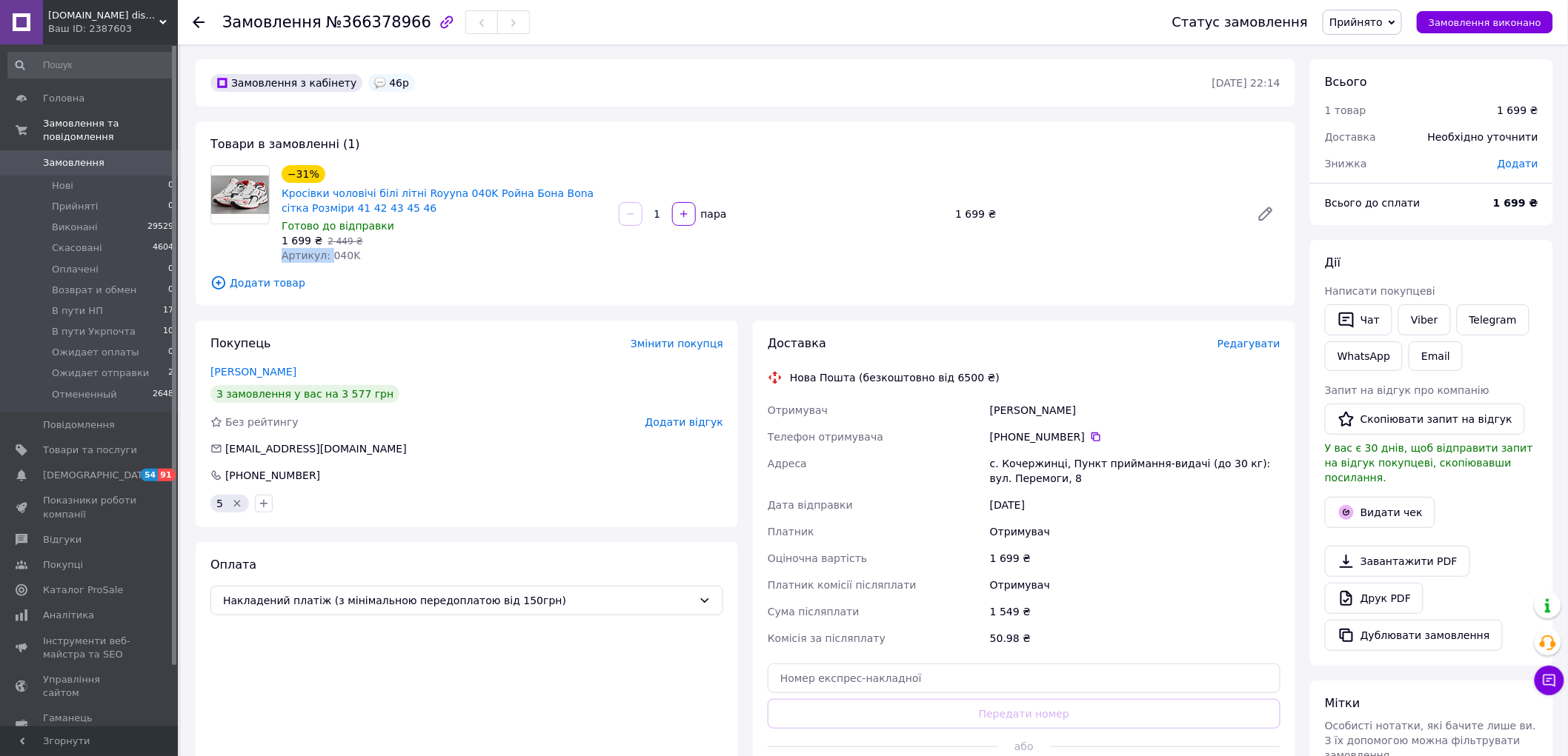
click at [1383, 20] on span "Прийнято" at bounding box center [1356, 21] width 54 height 12
click at [1389, 141] on li "Ожидает отправки" at bounding box center [1379, 147] width 112 height 22
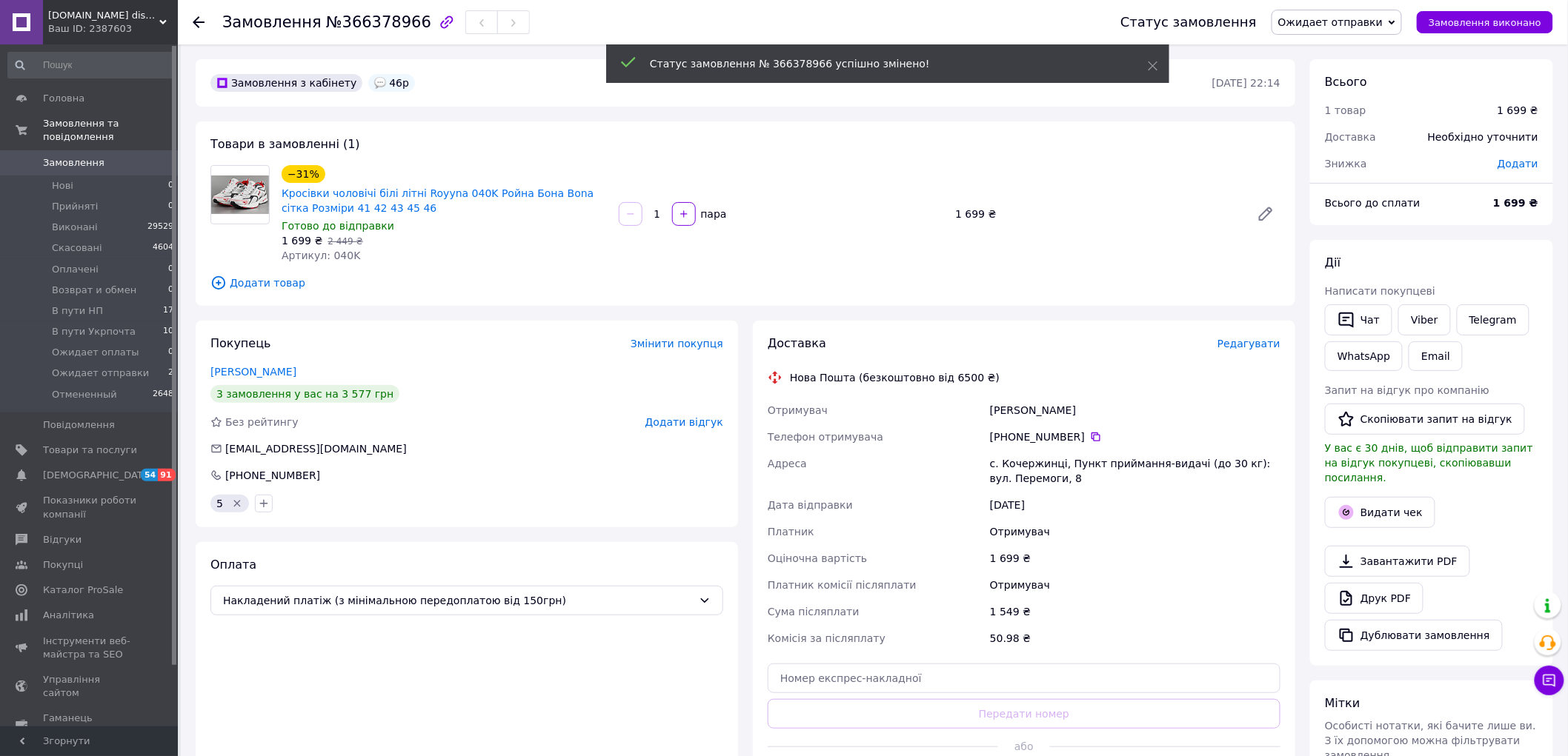
click at [1362, 24] on span "Ожидает отправки" at bounding box center [1330, 21] width 105 height 12
click at [1356, 144] on li "Ожидает оплаты" at bounding box center [1336, 147] width 129 height 22
